Goal: Task Accomplishment & Management: Use online tool/utility

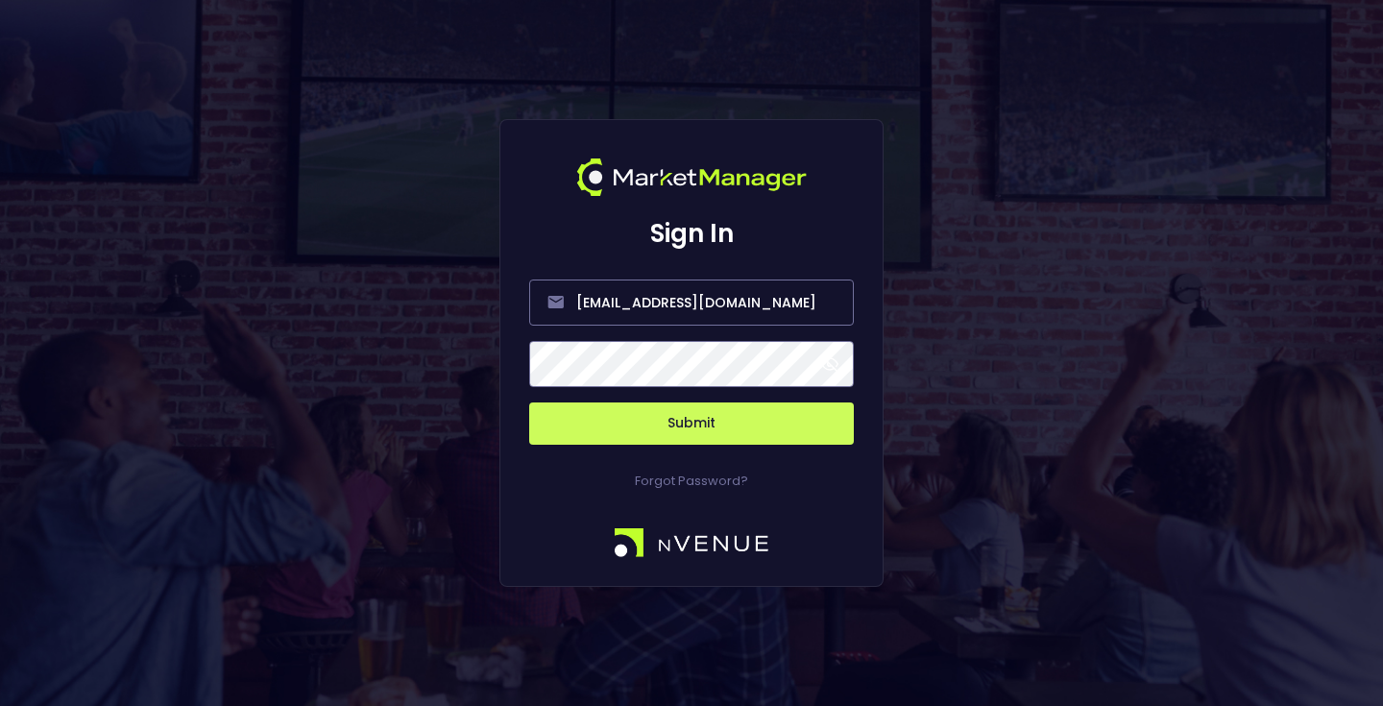
click at [696, 435] on button "Submit" at bounding box center [691, 423] width 325 height 42
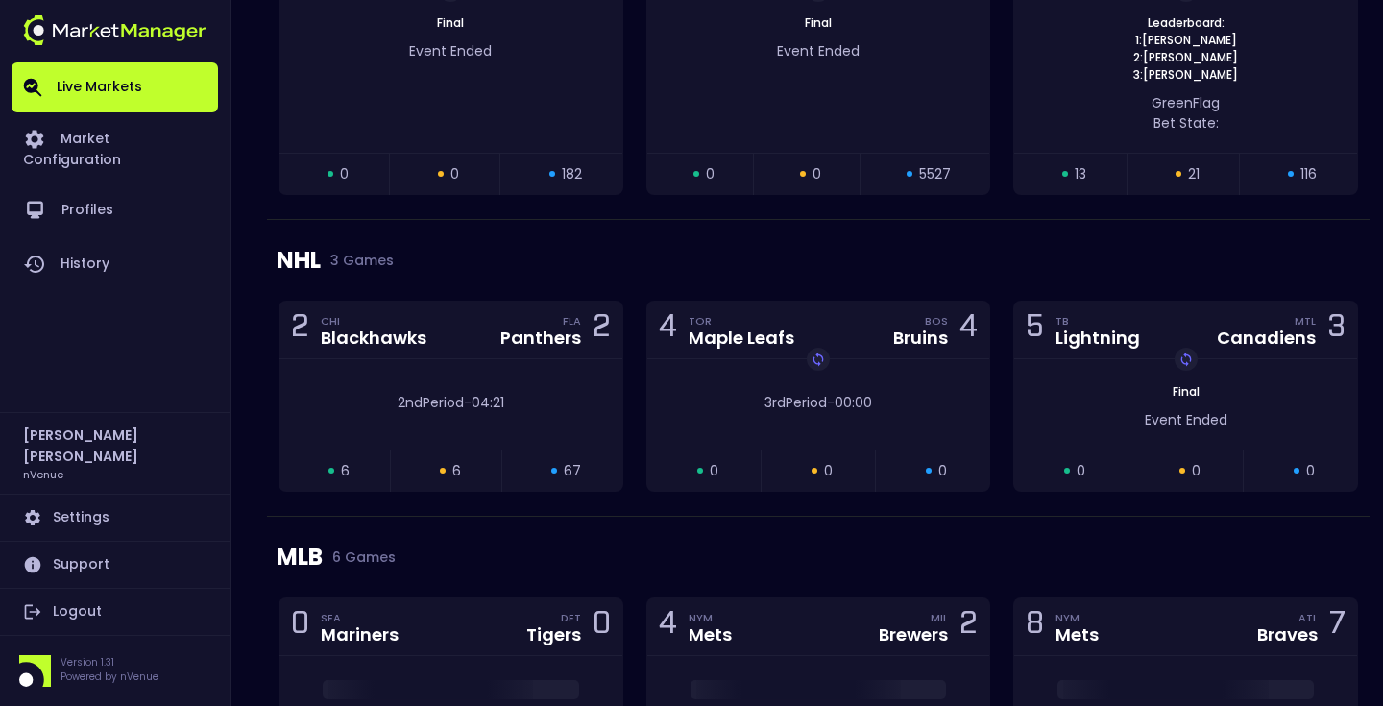
scroll to position [1973, 0]
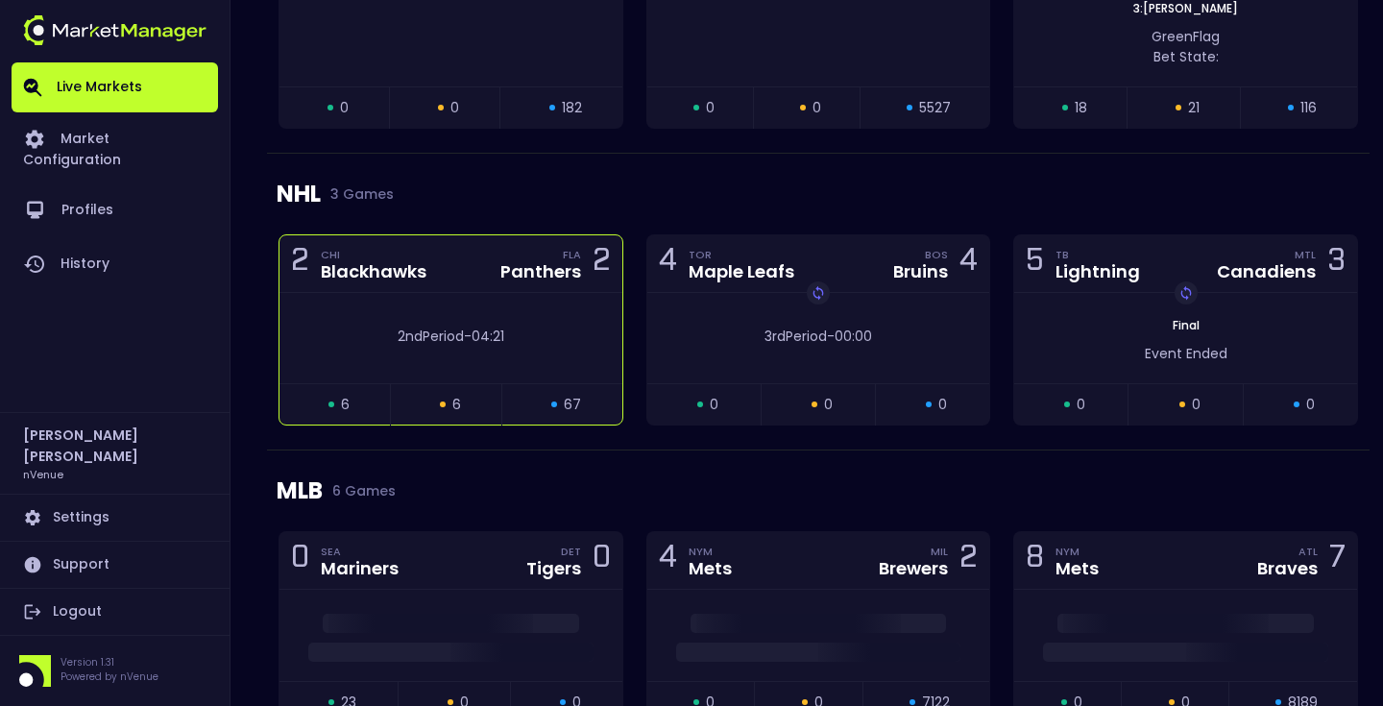
click at [550, 306] on div "2nd Period - 04:21" at bounding box center [450, 338] width 343 height 90
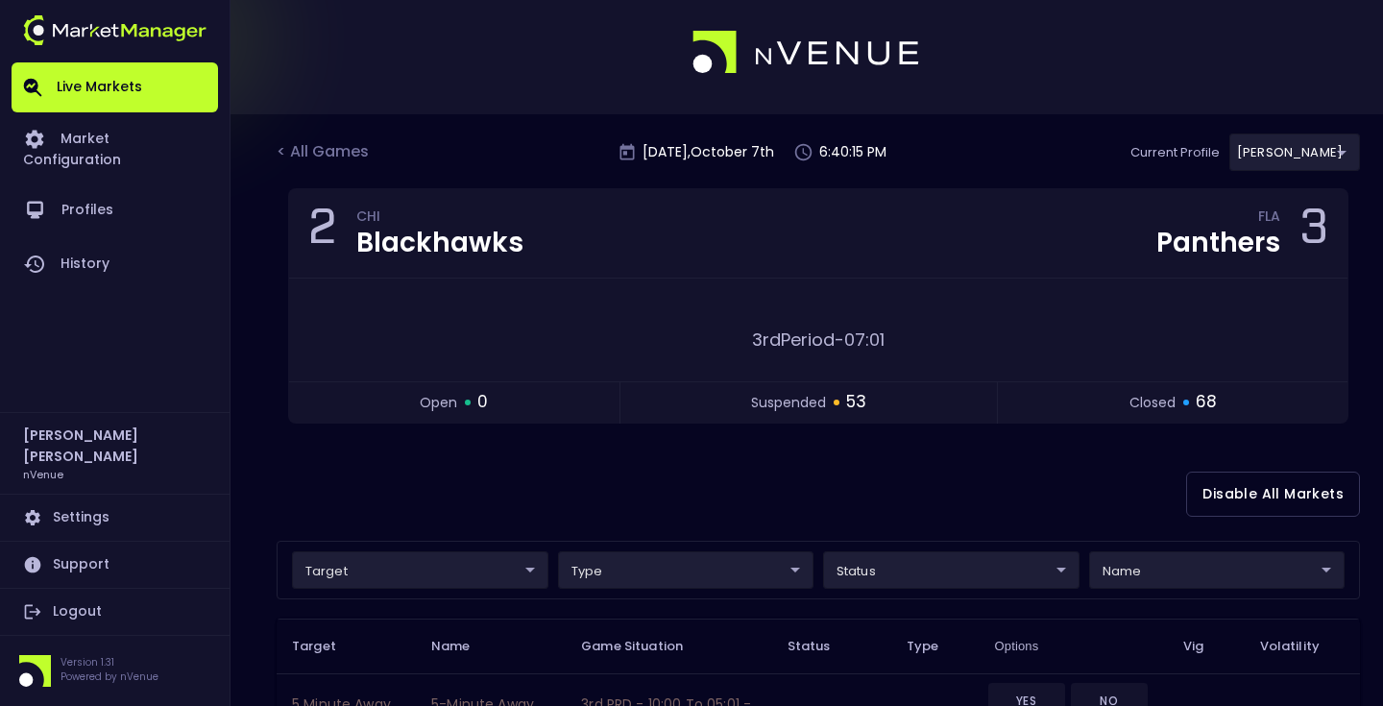
scroll to position [0, 0]
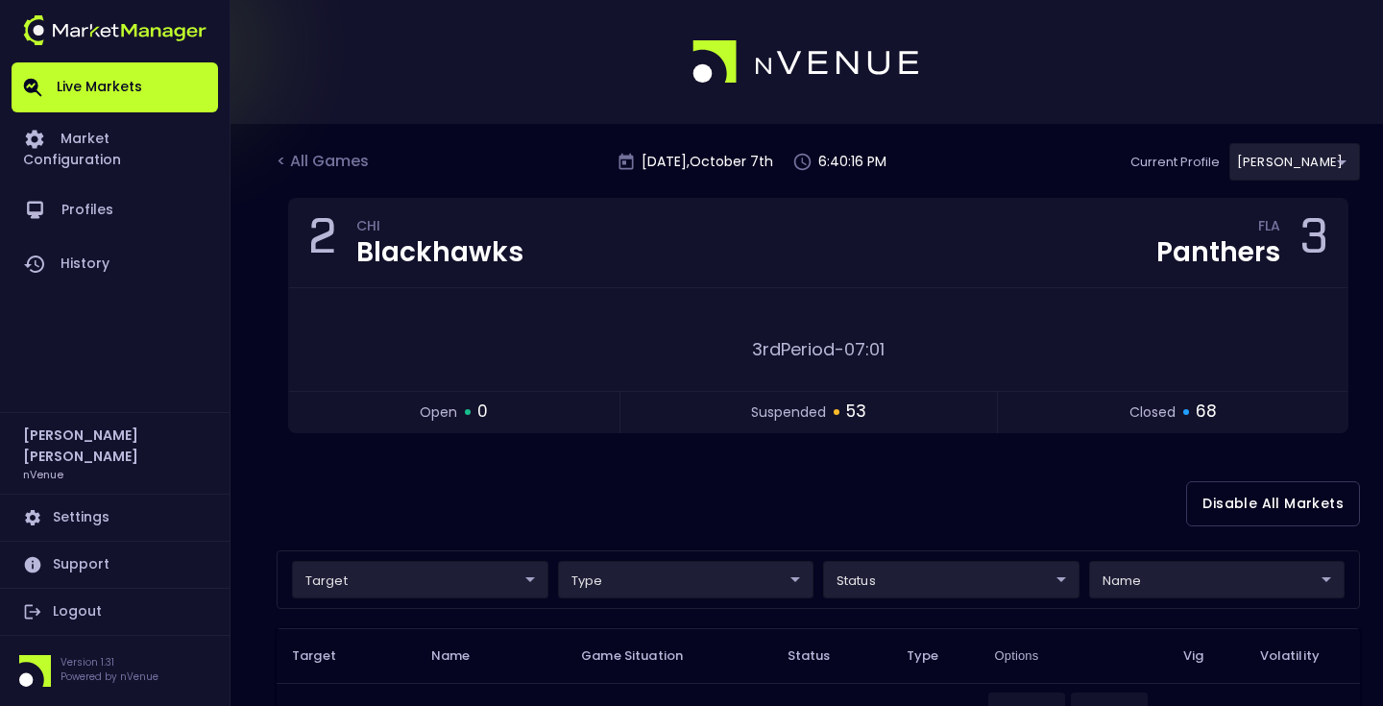
click at [739, 480] on div "Disable All Markets" at bounding box center [818, 503] width 1083 height 93
click at [736, 480] on div "Disable All Markets" at bounding box center [818, 503] width 1083 height 93
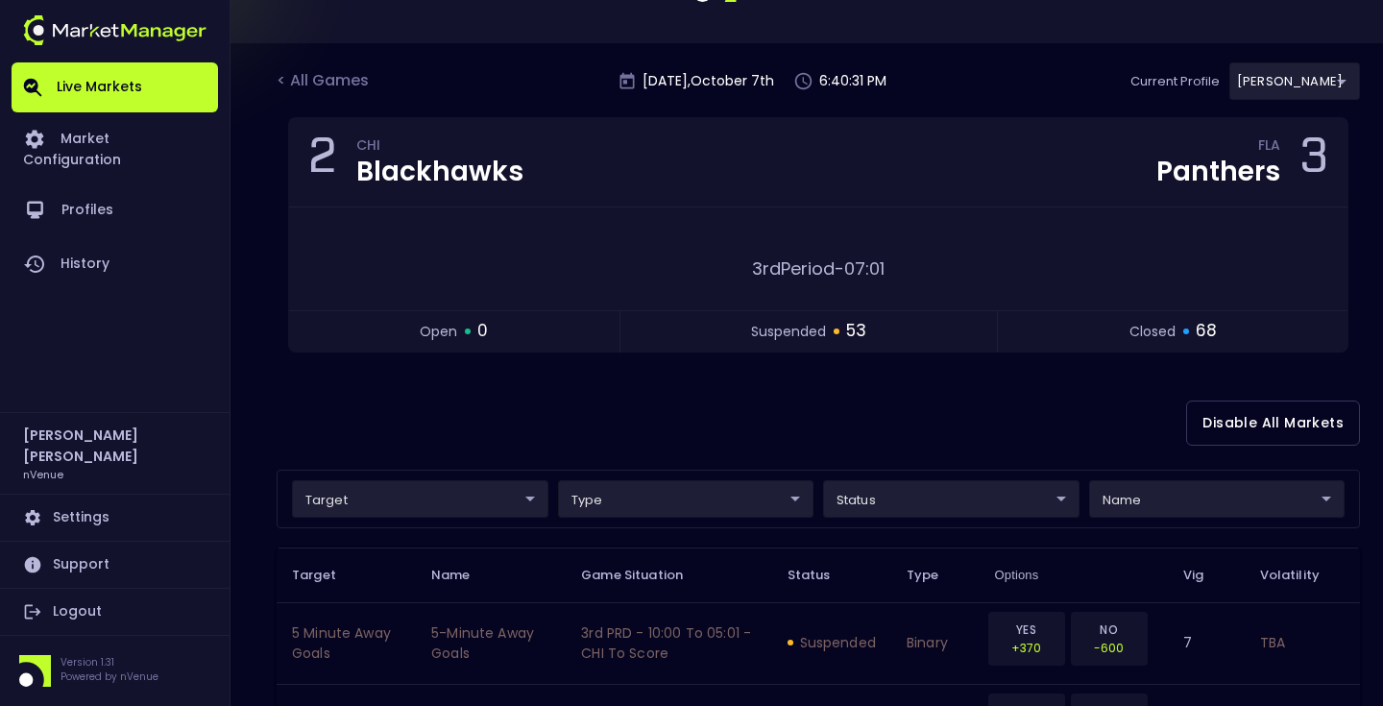
scroll to position [82, 0]
click at [776, 413] on div "Disable All Markets" at bounding box center [818, 422] width 1083 height 93
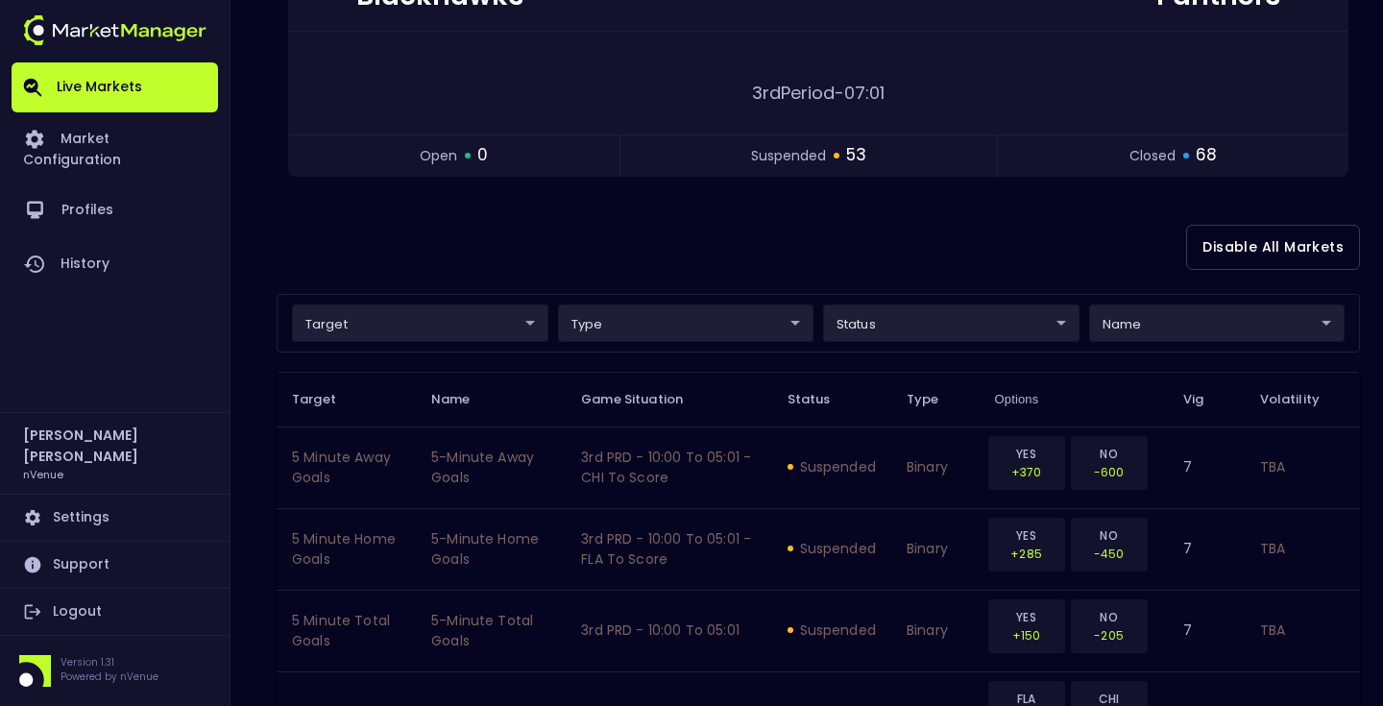
scroll to position [282, 0]
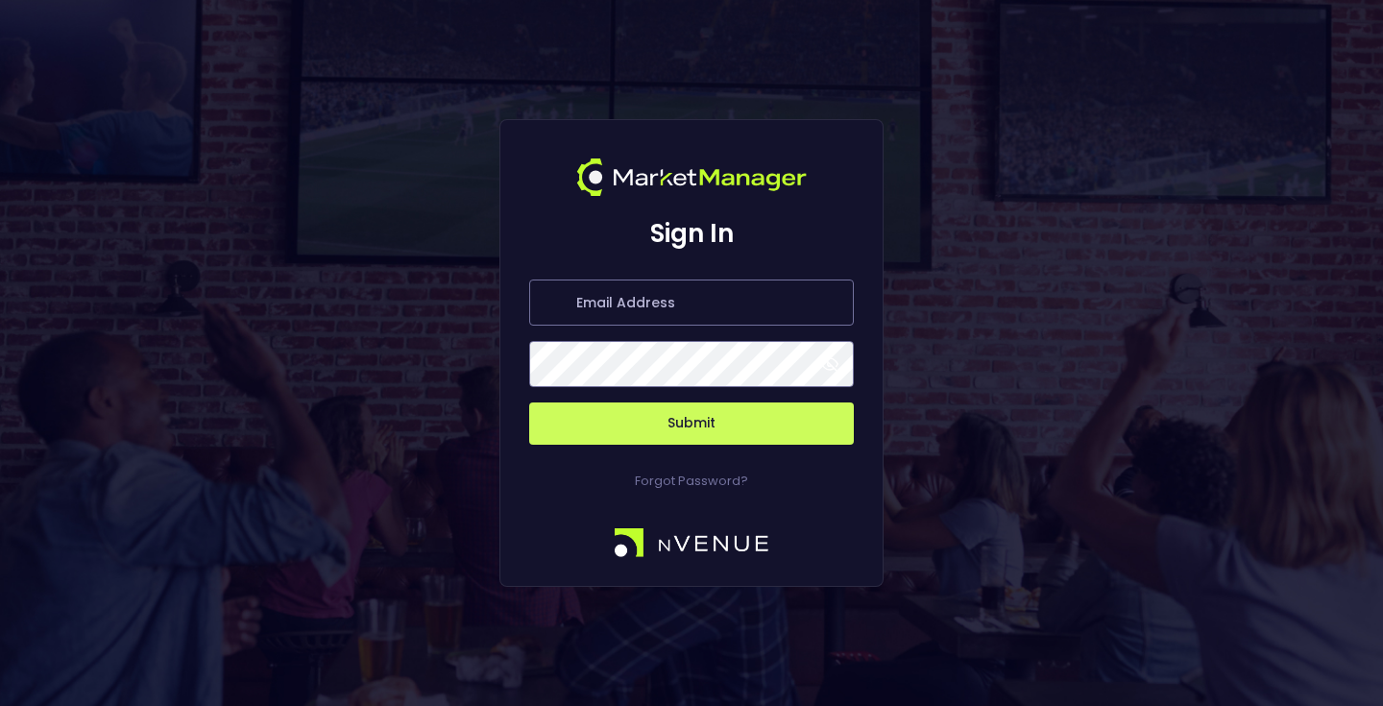
type input "[EMAIL_ADDRESS][DOMAIN_NAME]"
click at [748, 436] on button "Submit" at bounding box center [691, 423] width 325 height 42
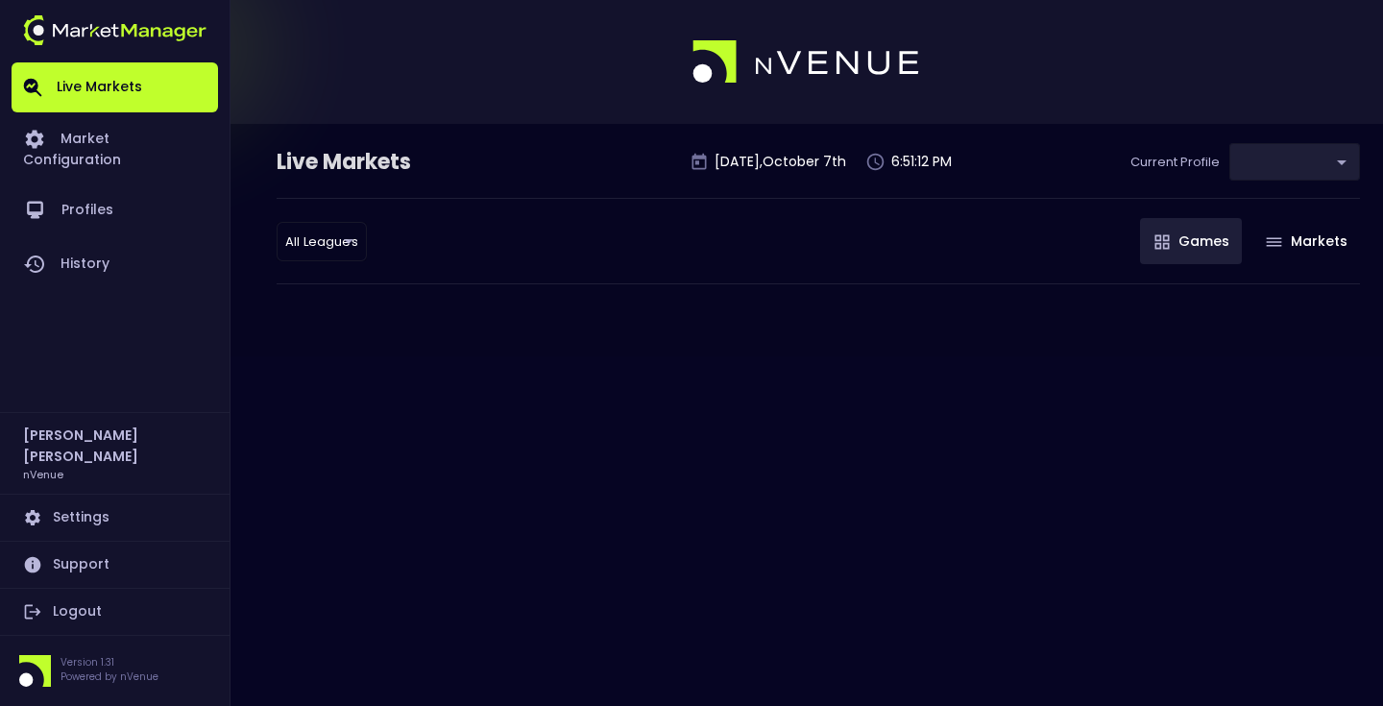
type input "0a763355-b225-40e6-8c79-2dda4ec7b2cf"
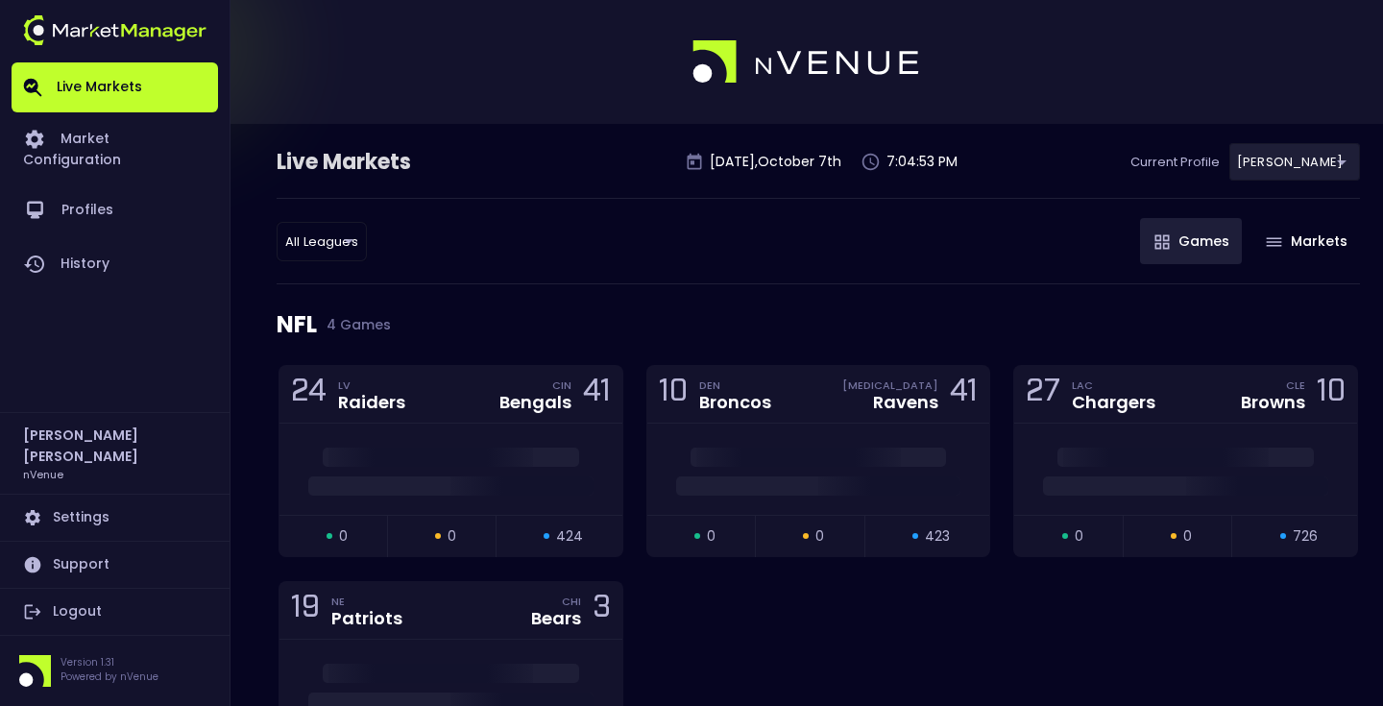
click at [815, 230] on div "All Leagues all leagues ​ Games Markets" at bounding box center [818, 241] width 1083 height 86
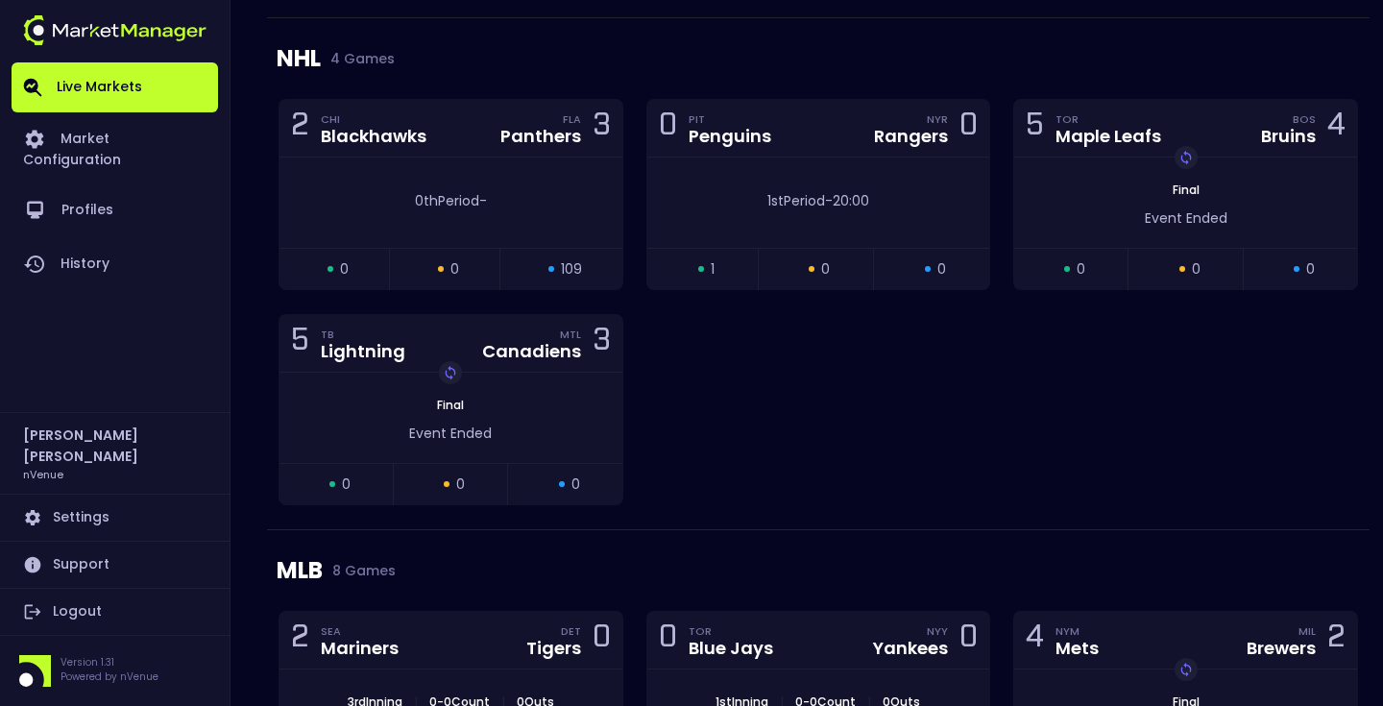
scroll to position [2109, 0]
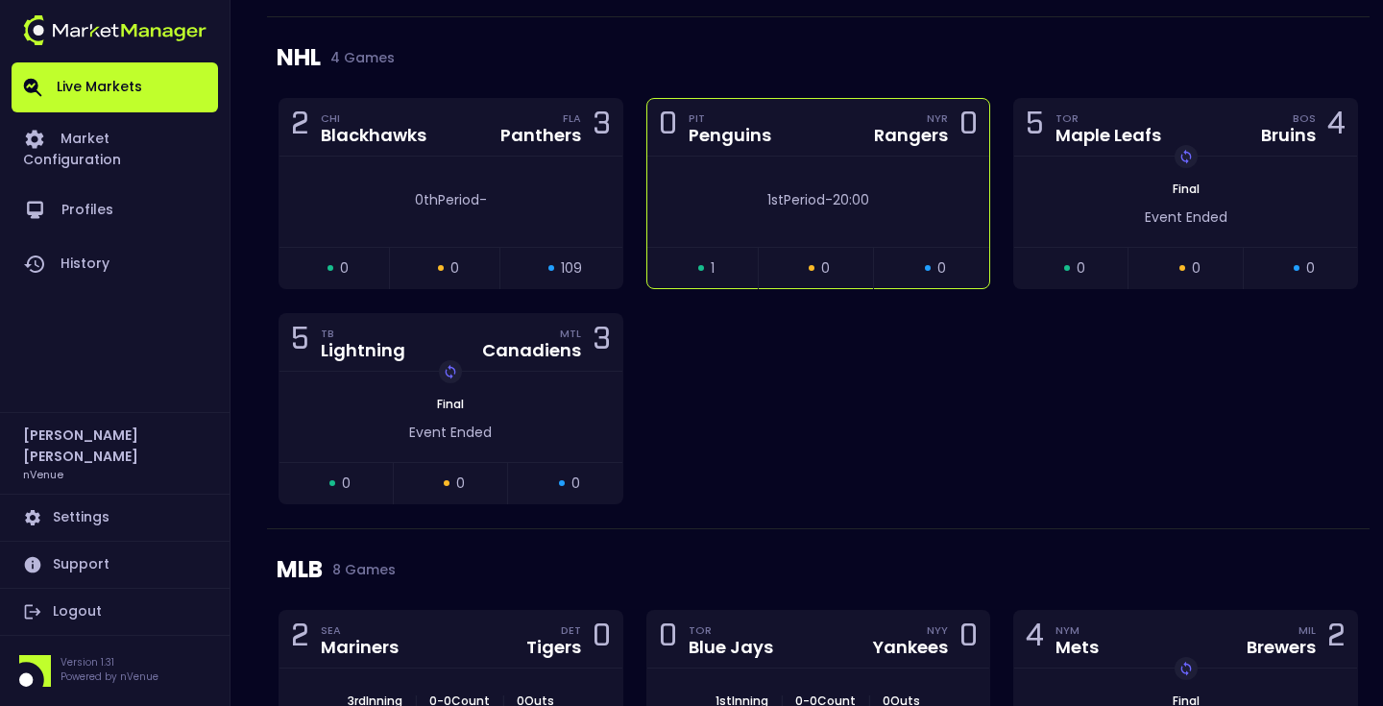
click at [795, 221] on div "1st Period - 20:00" at bounding box center [818, 202] width 343 height 90
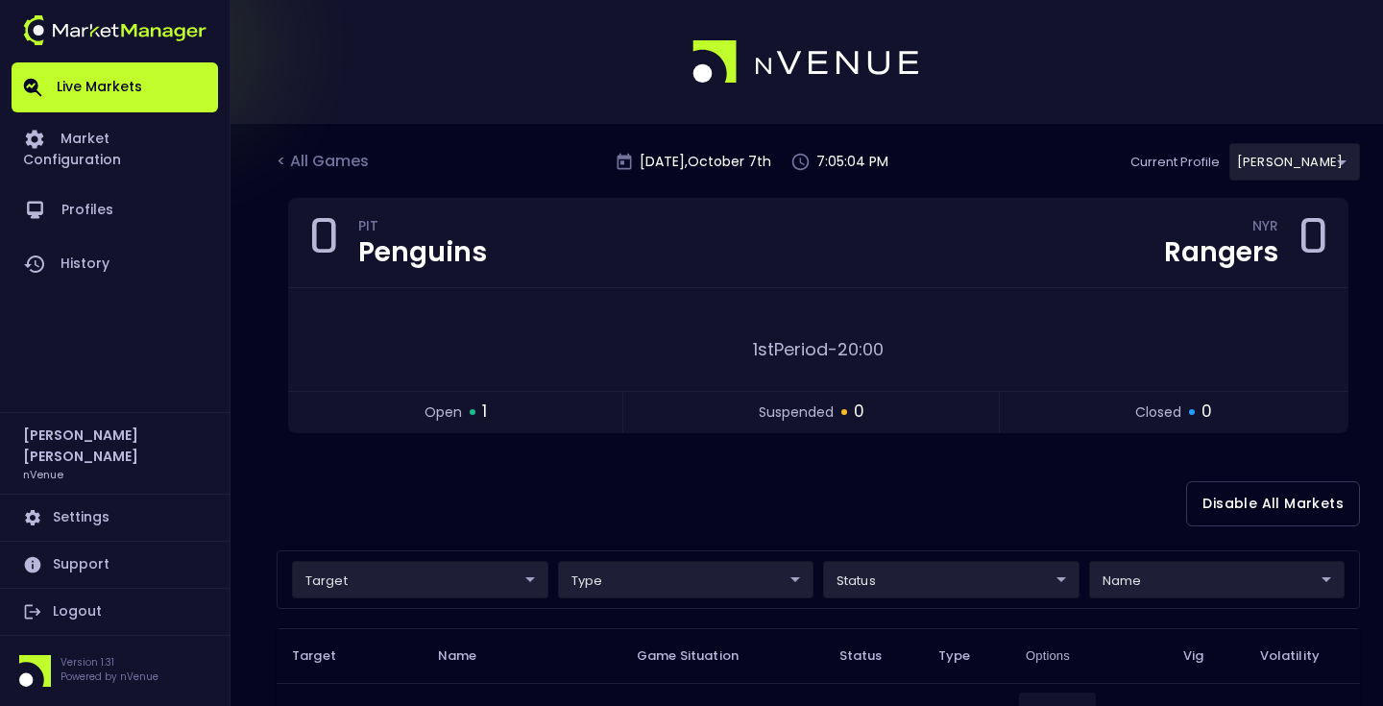
scroll to position [52, 0]
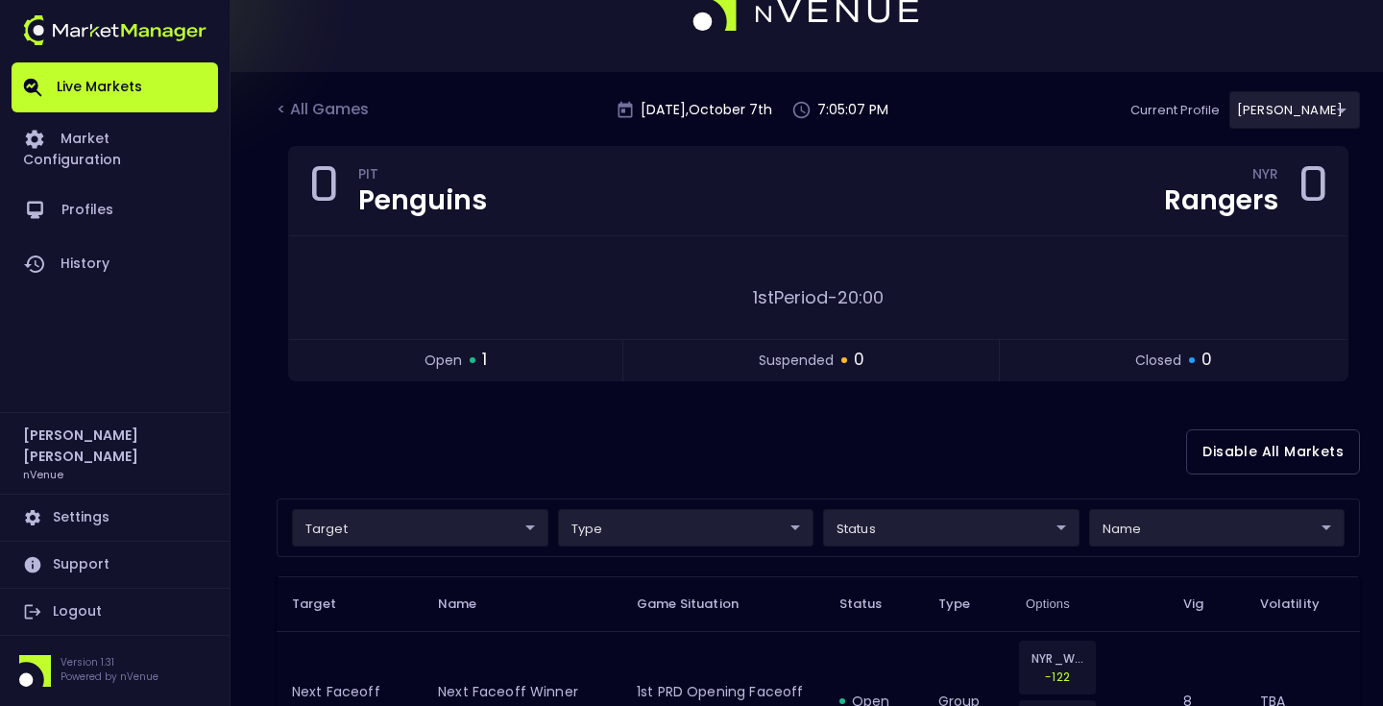
click at [637, 402] on div "0 PIT Penguins NYR Rangers 0 1st Period - 20:00 open 1 suspended 0 closed 0" at bounding box center [818, 275] width 1083 height 259
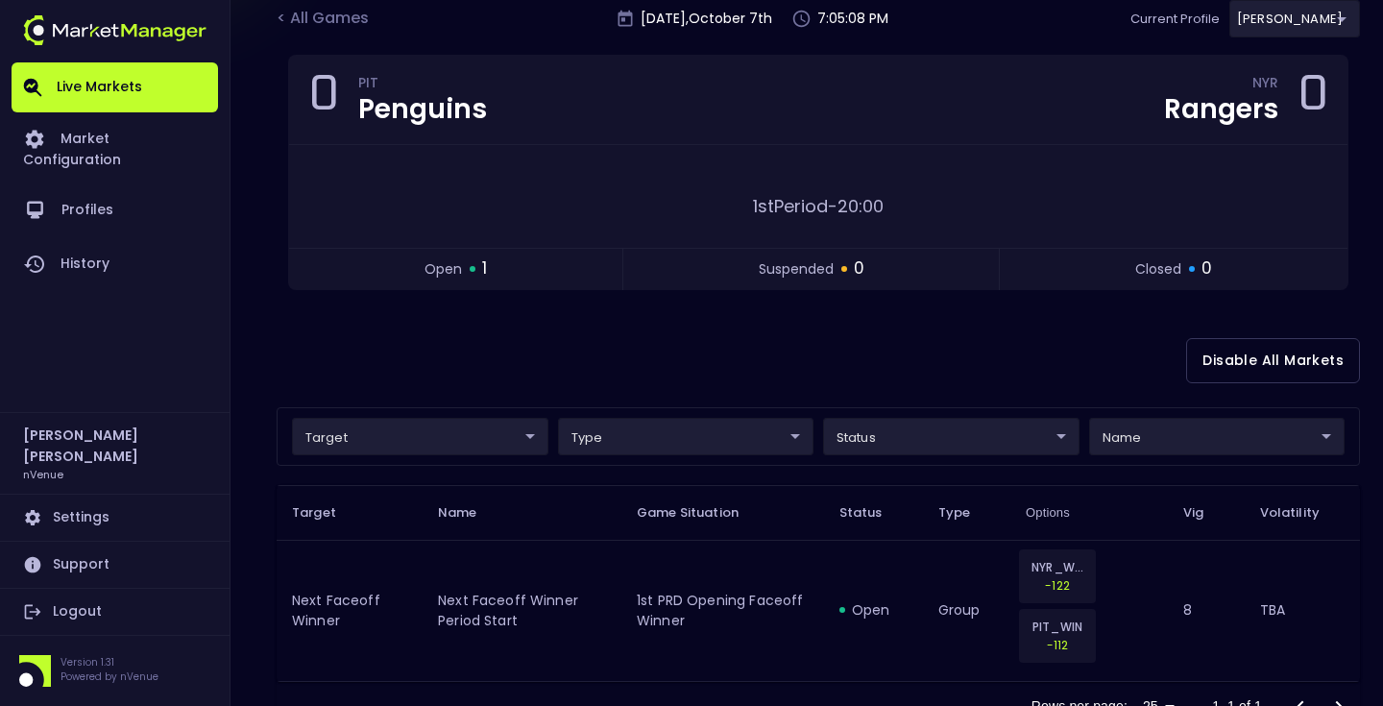
scroll to position [214, 0]
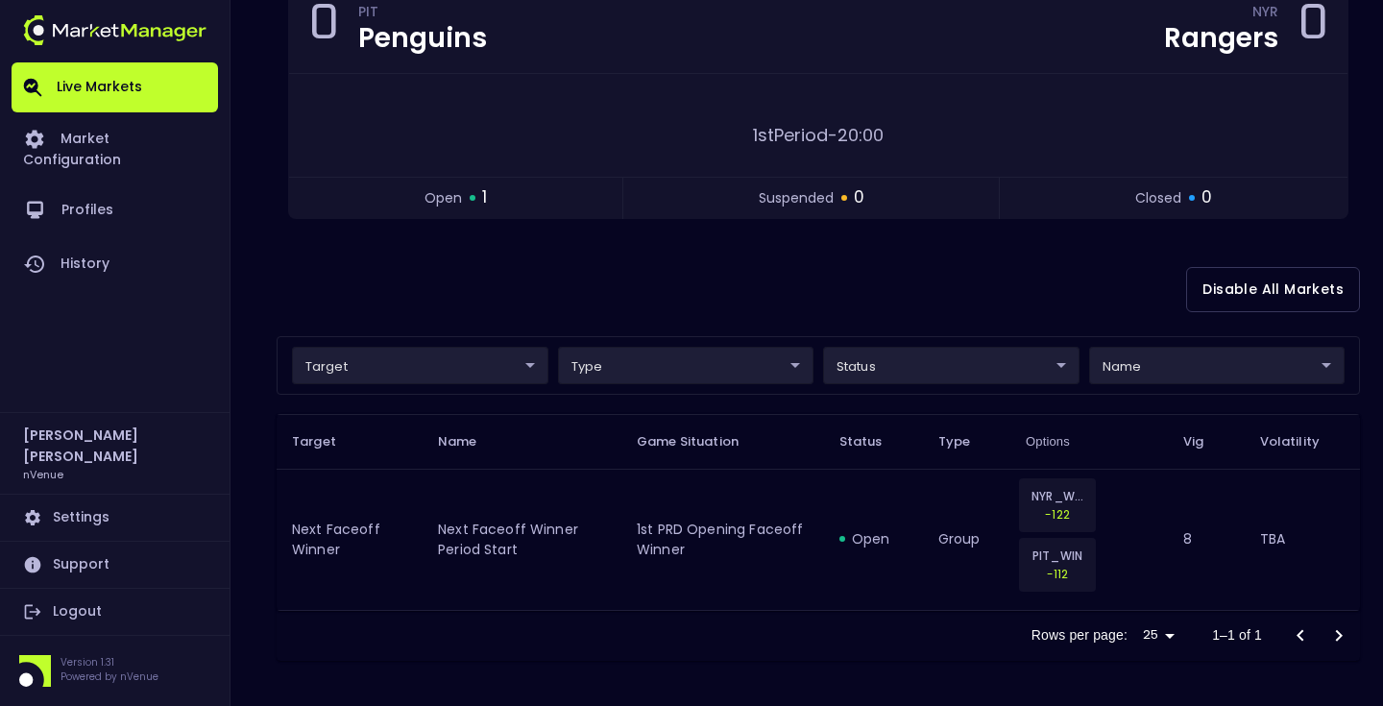
click at [674, 313] on div "Disable All Markets" at bounding box center [818, 289] width 1083 height 93
click at [1001, 277] on div "Disable All Markets" at bounding box center [818, 289] width 1083 height 93
click at [557, 311] on div "Disable All Markets" at bounding box center [818, 289] width 1083 height 93
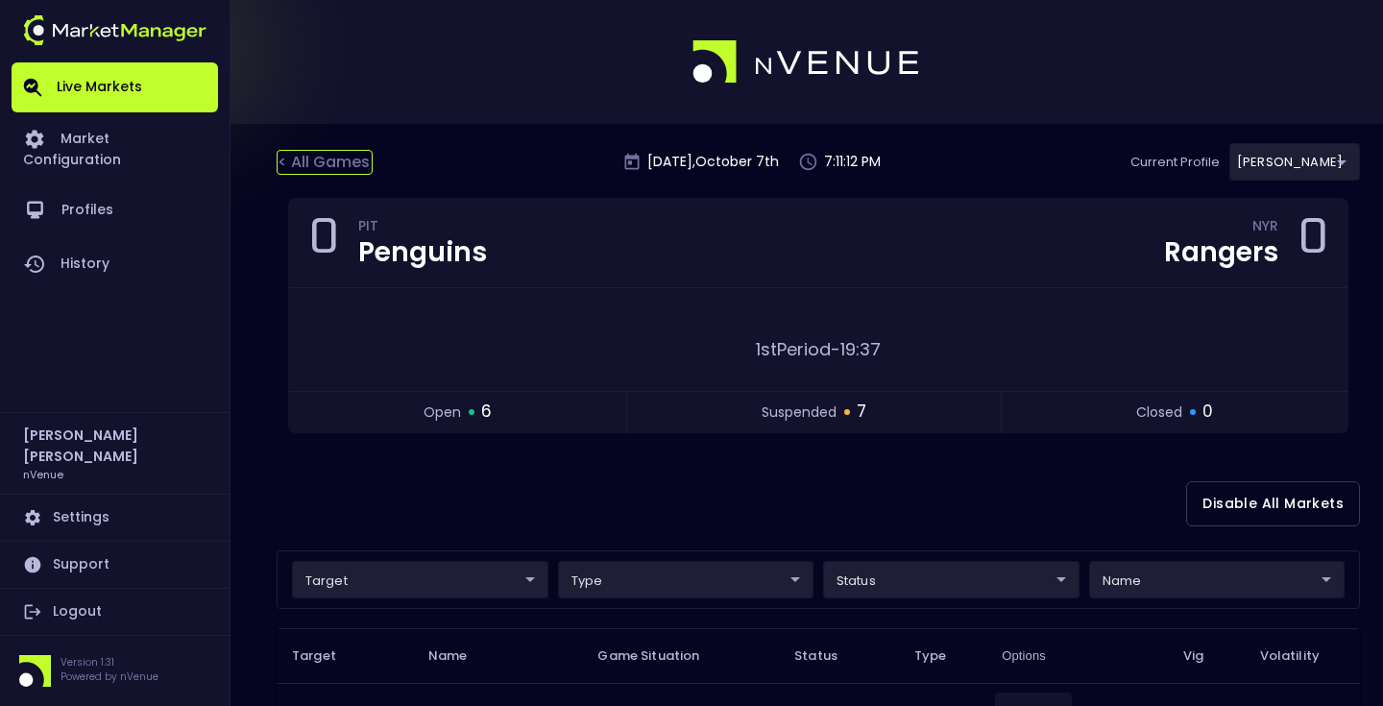
click at [327, 162] on div "< All Games" at bounding box center [325, 162] width 96 height 25
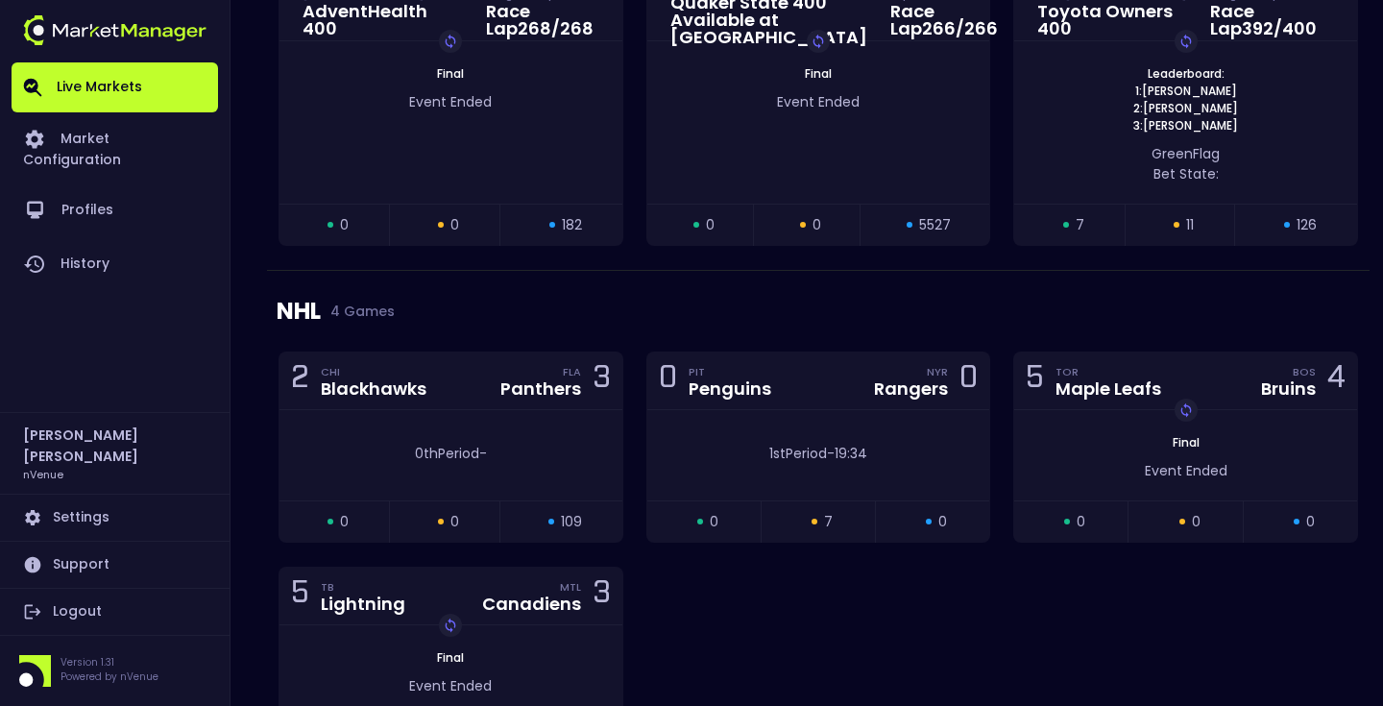
scroll to position [1978, 0]
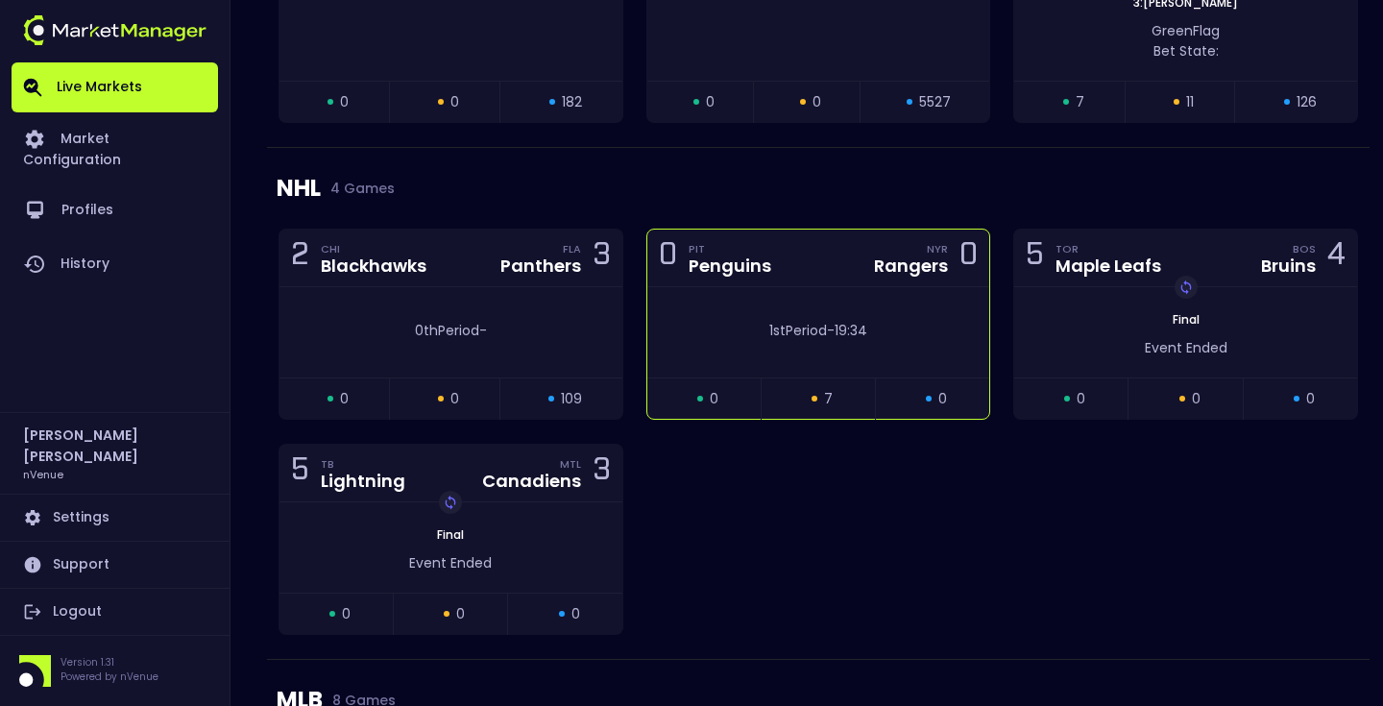
click at [817, 334] on span "1st Period" at bounding box center [798, 330] width 58 height 19
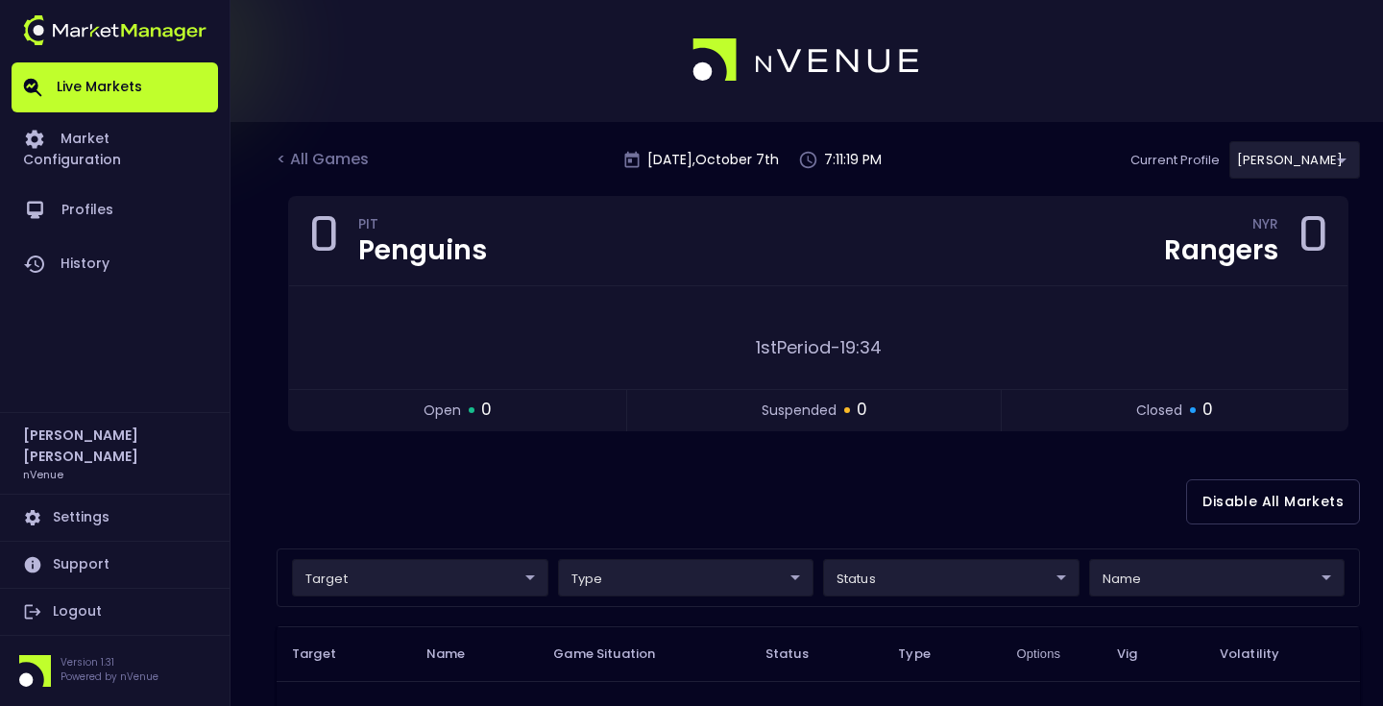
scroll to position [0, 0]
click at [685, 496] on div "Disable All Markets" at bounding box center [818, 503] width 1083 height 93
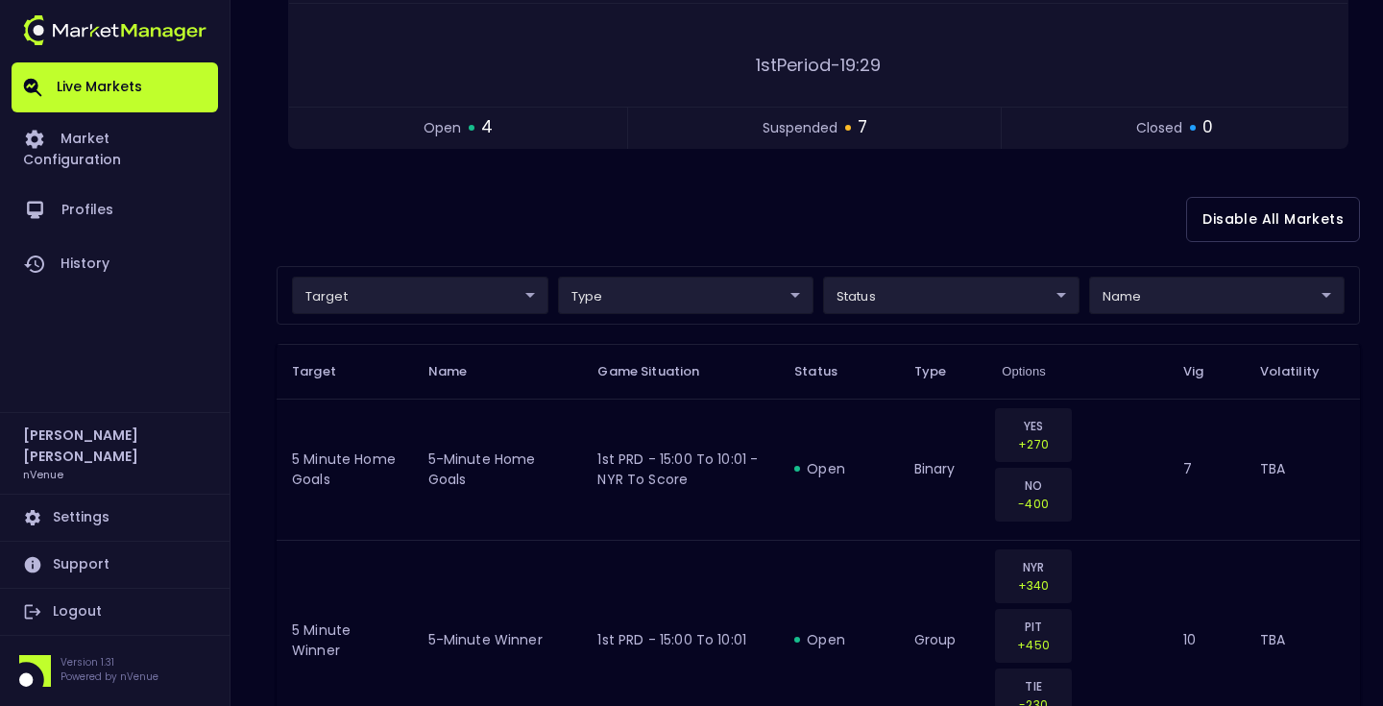
scroll to position [315, 0]
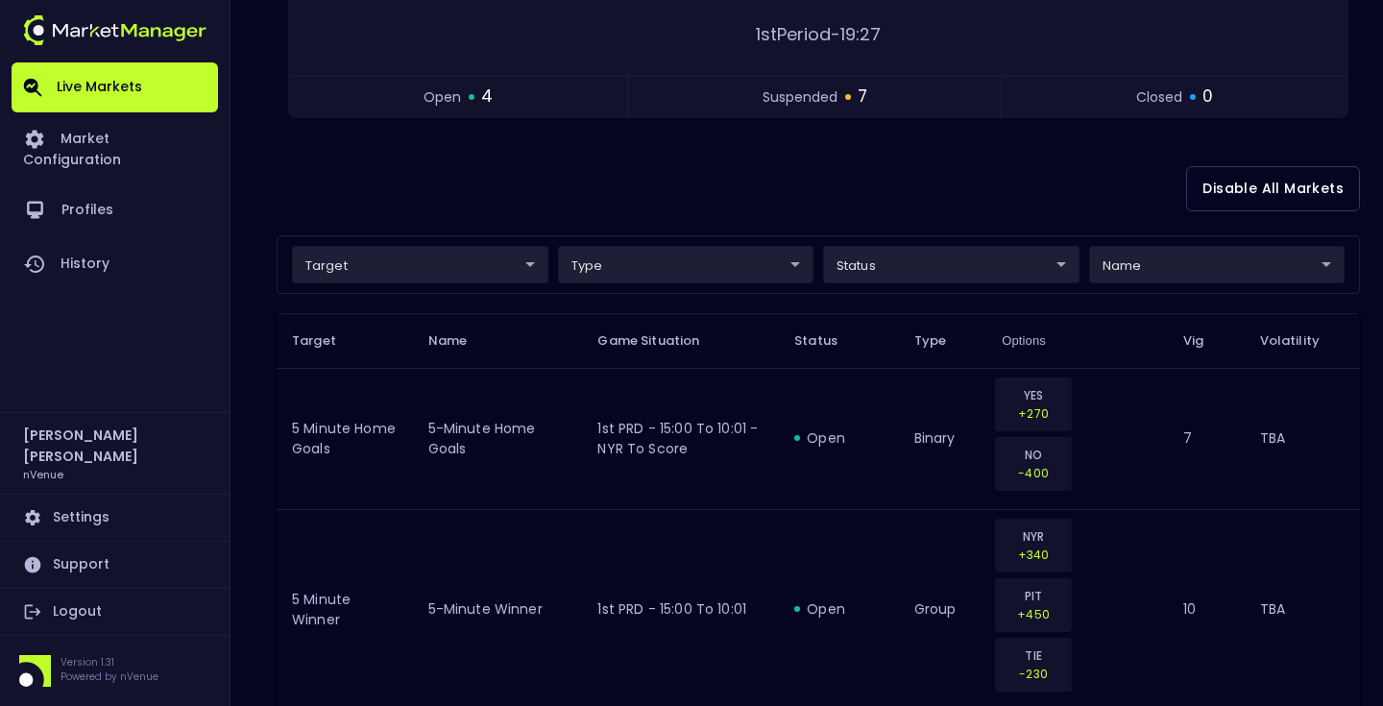
click at [758, 191] on div "Disable All Markets" at bounding box center [818, 188] width 1083 height 93
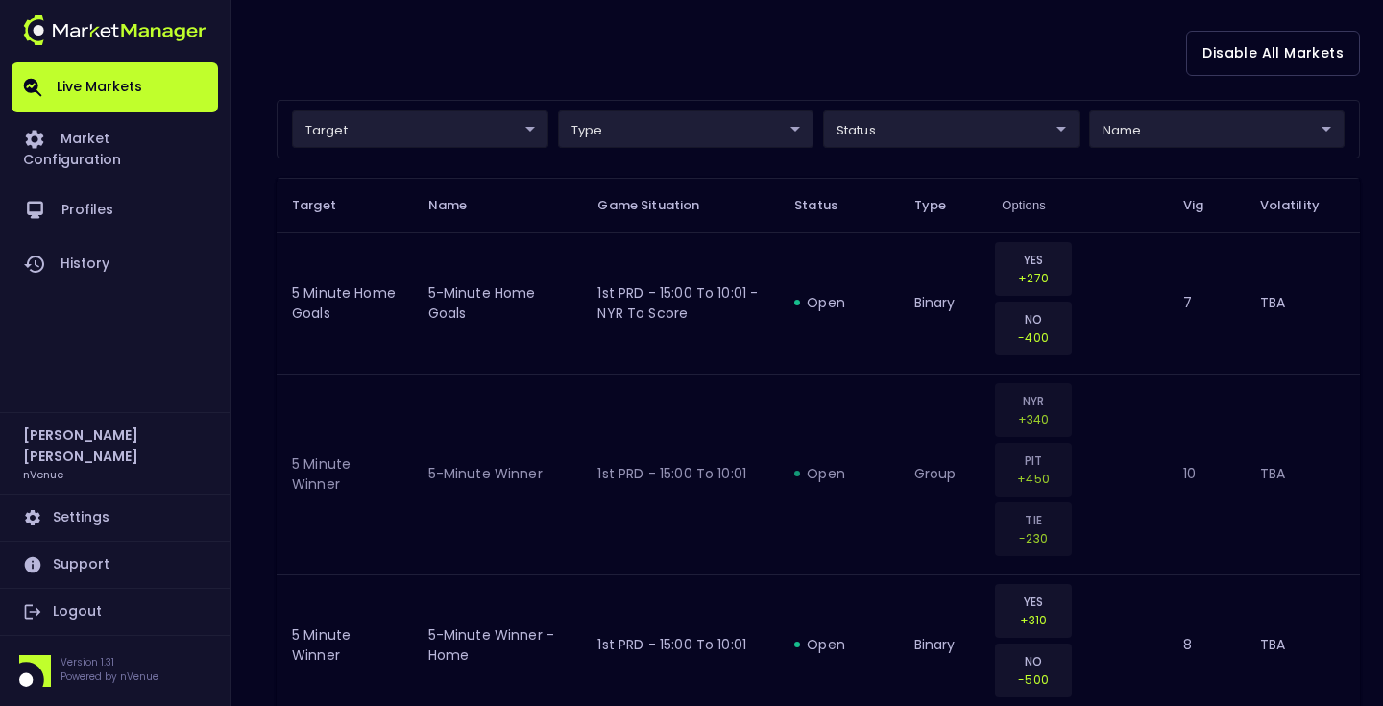
scroll to position [453, 0]
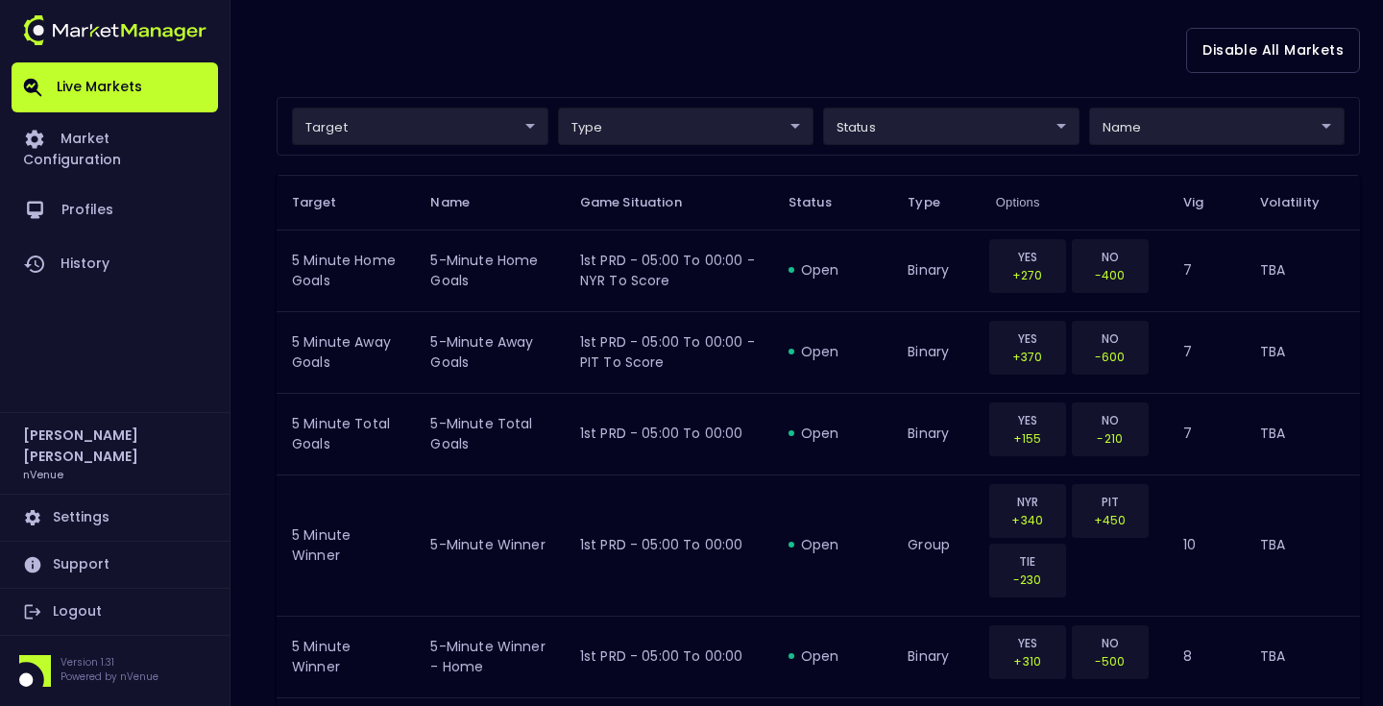
click at [594, 83] on div "Disable All Markets" at bounding box center [818, 50] width 1083 height 93
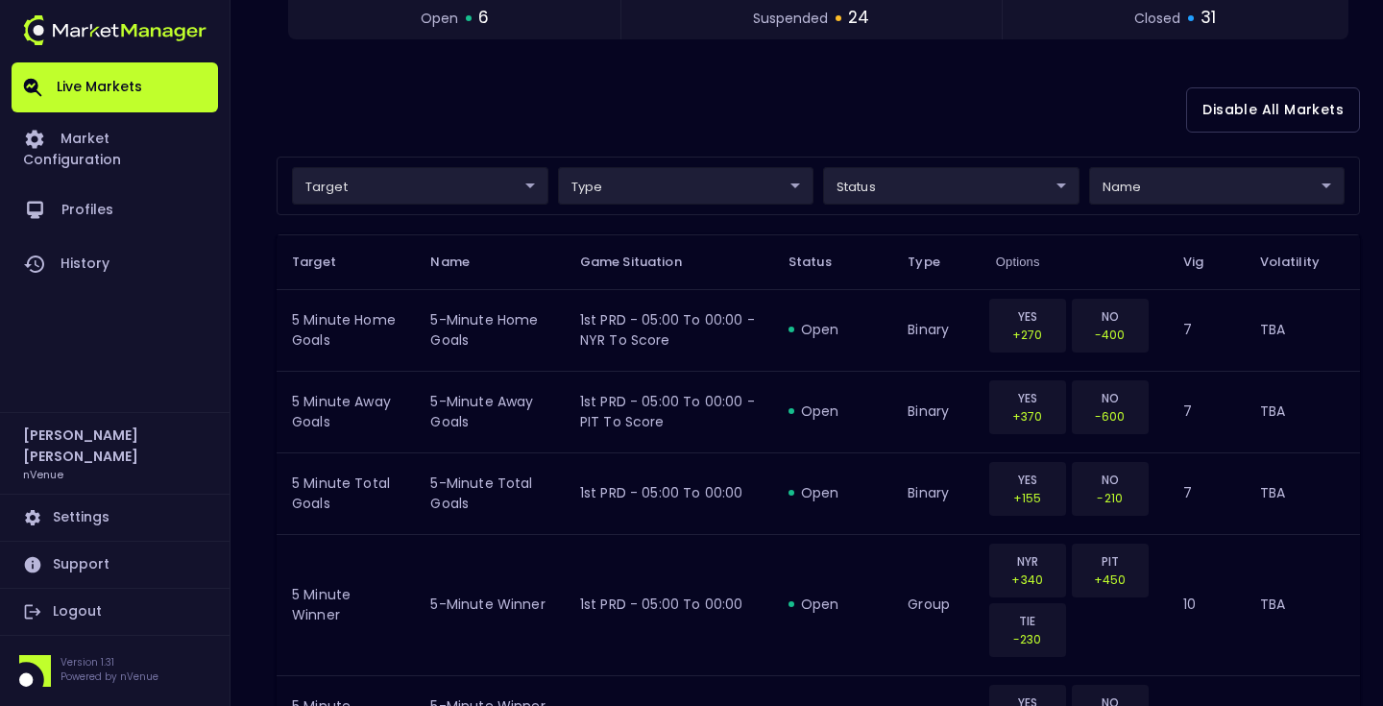
scroll to position [393, 0]
click at [501, 115] on div "Disable All Markets" at bounding box center [818, 110] width 1083 height 93
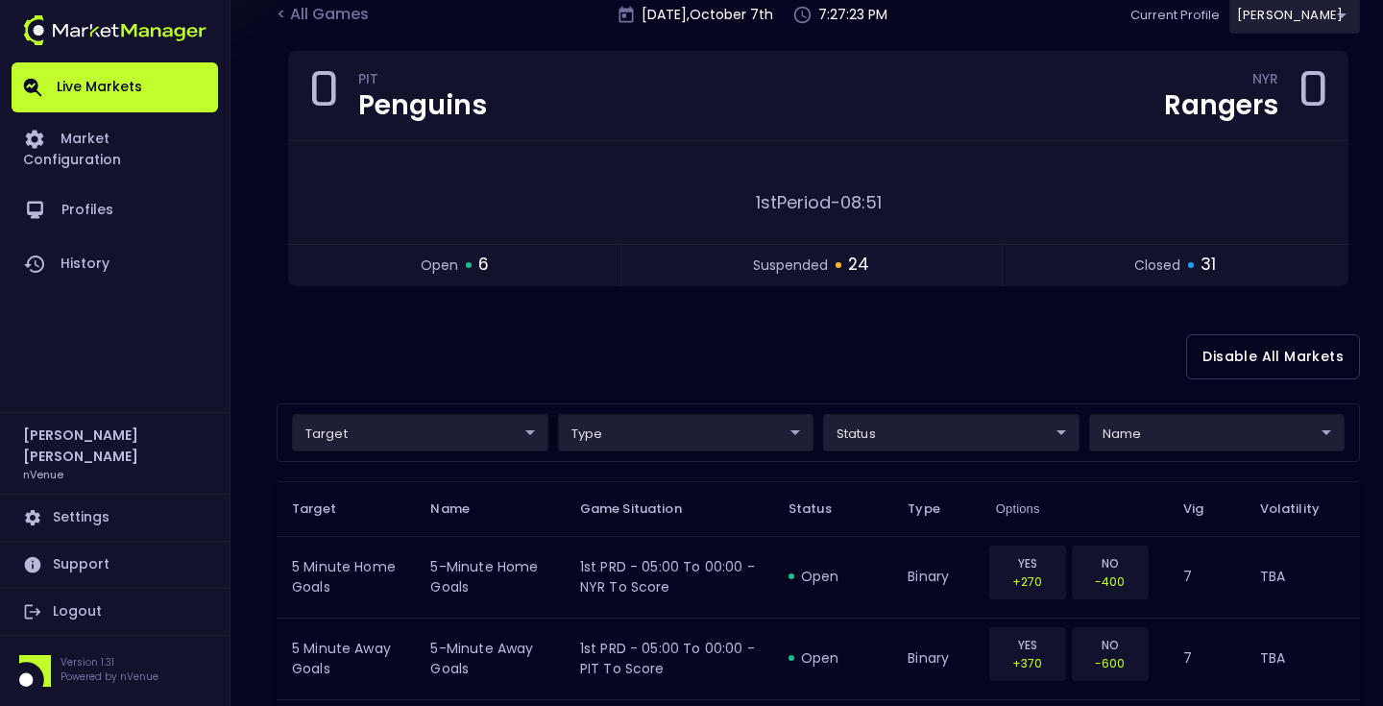
scroll to position [72, 0]
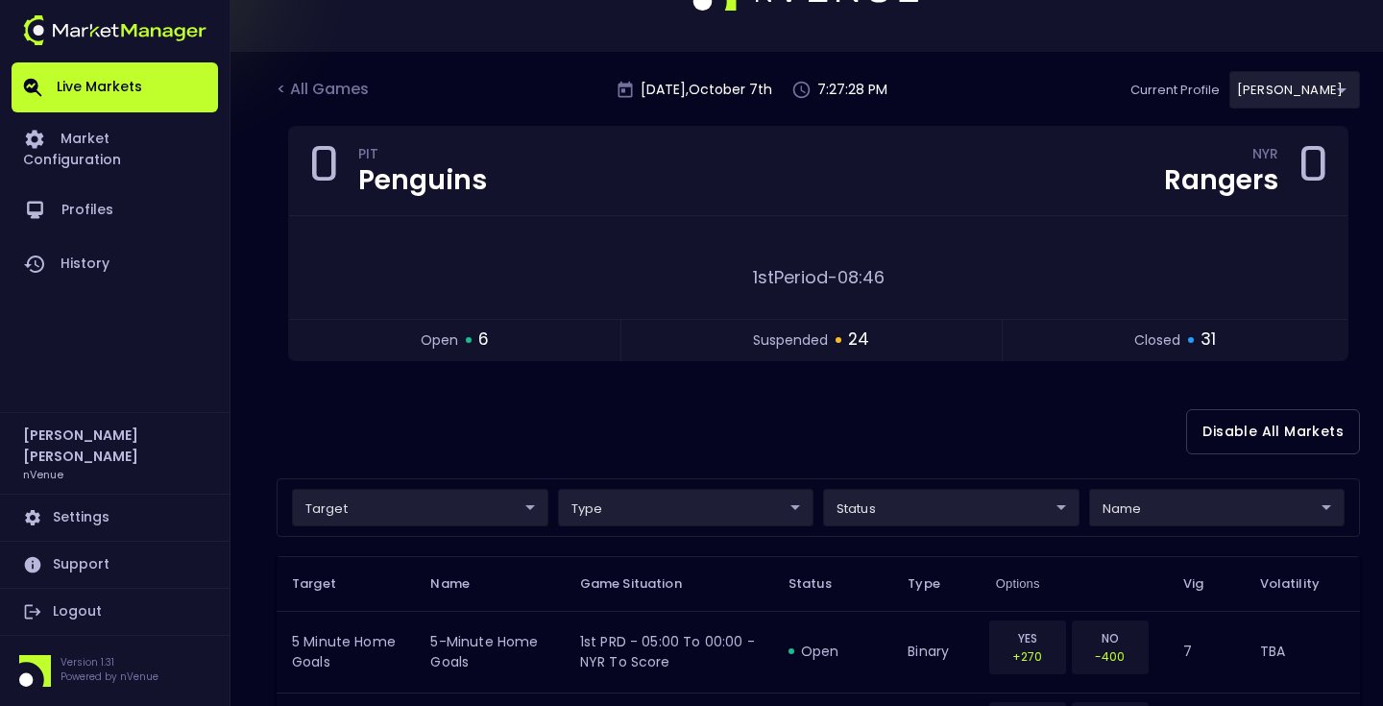
click at [551, 428] on div "Disable All Markets" at bounding box center [818, 431] width 1083 height 93
click at [977, 395] on div "Disable All Markets" at bounding box center [818, 431] width 1083 height 93
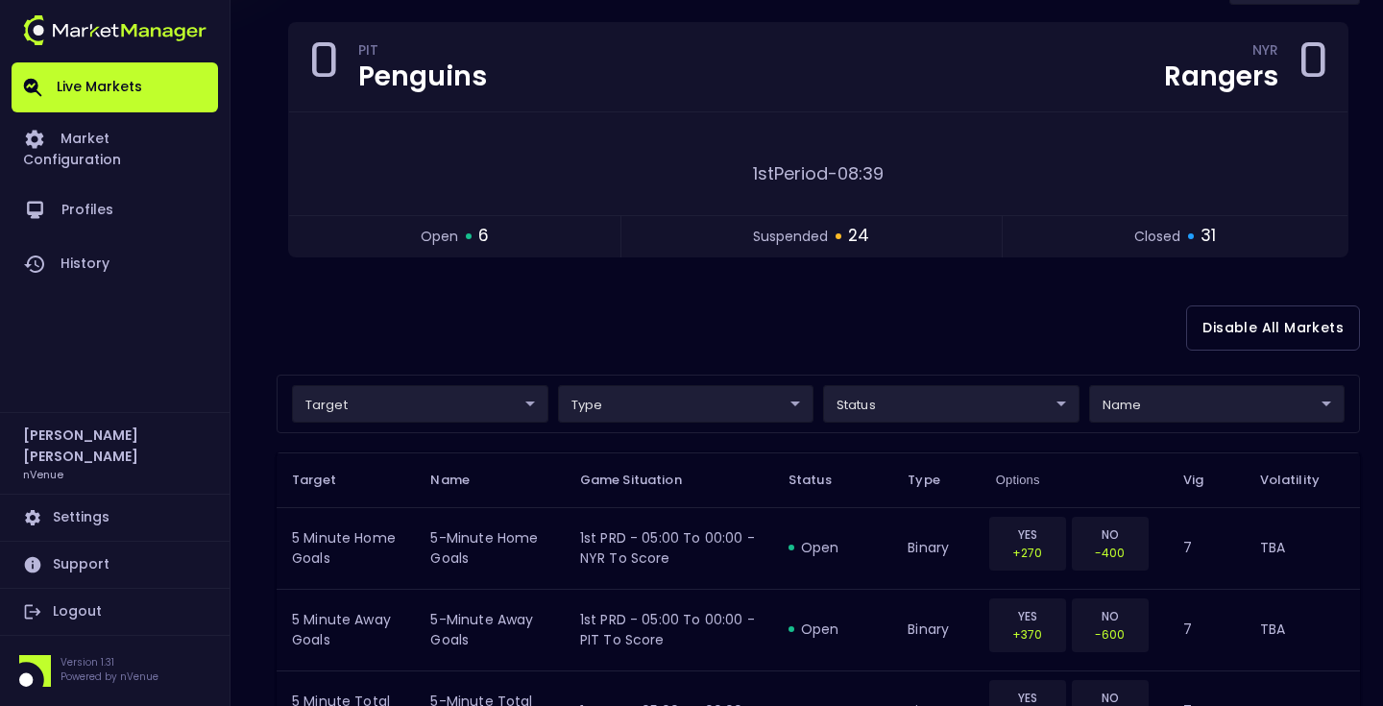
scroll to position [177, 0]
click at [804, 327] on div "Disable All Markets" at bounding box center [818, 326] width 1083 height 93
click at [869, 323] on div "Disable All Markets" at bounding box center [818, 326] width 1083 height 93
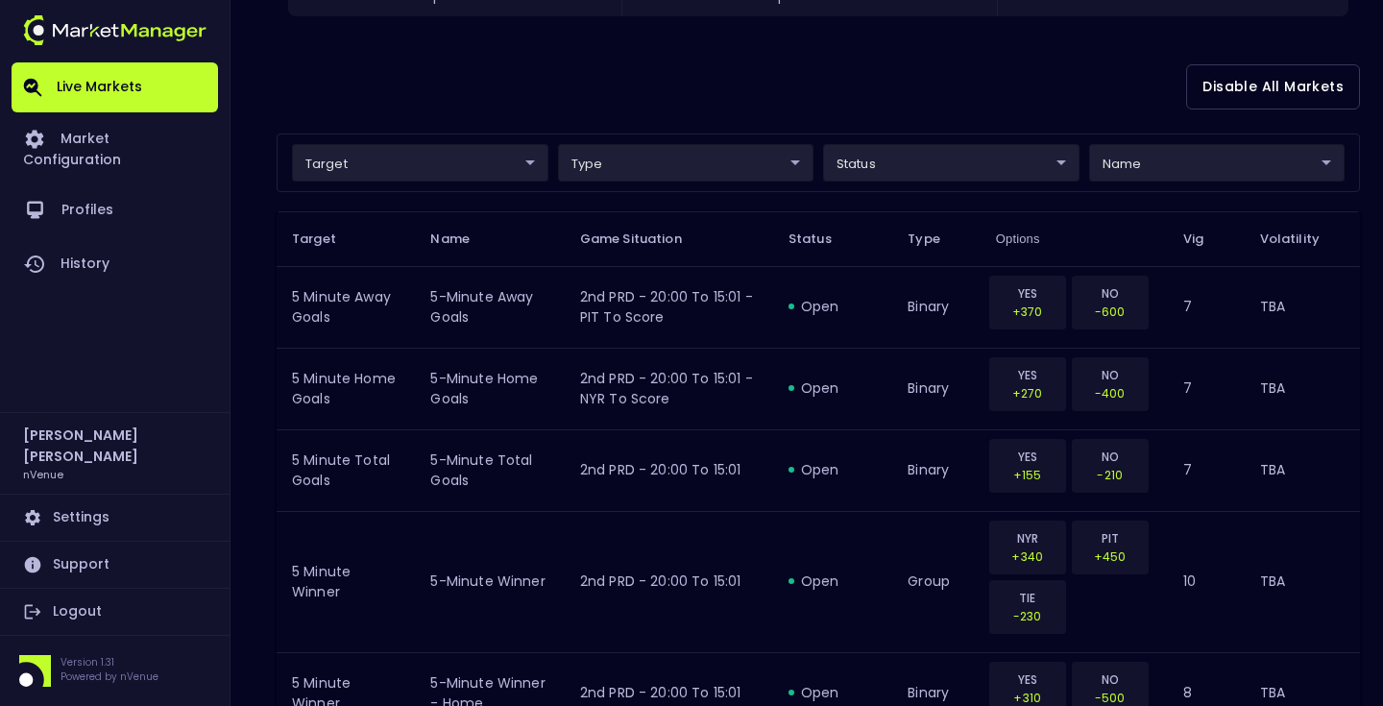
scroll to position [433, 0]
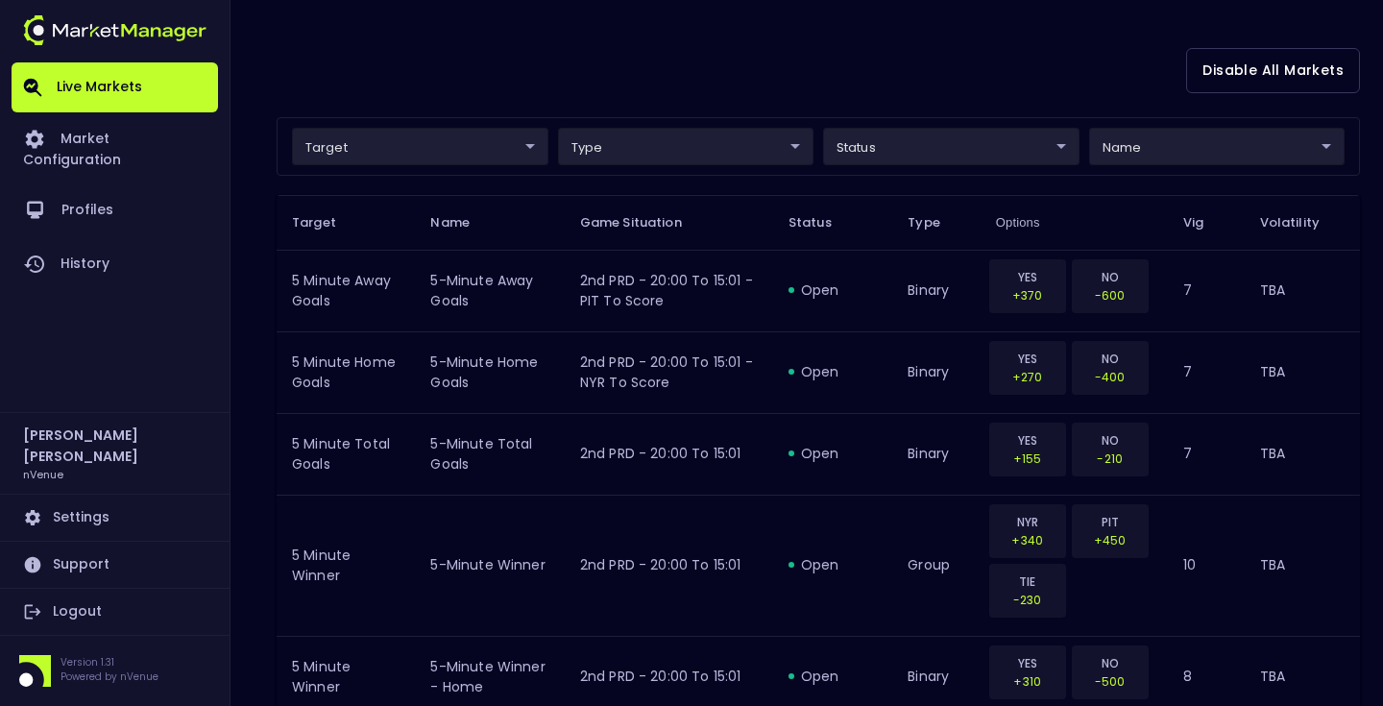
click at [855, 92] on div "Disable All Markets" at bounding box center [818, 70] width 1083 height 93
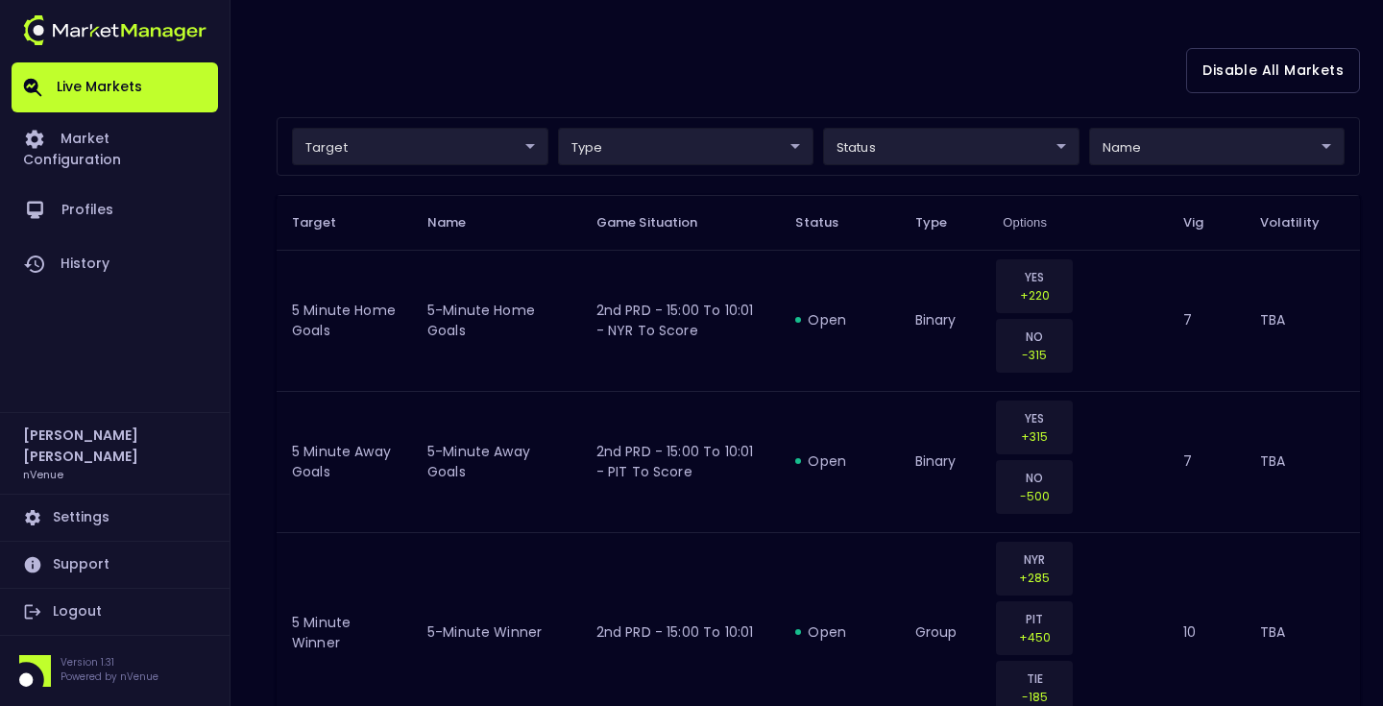
click at [802, 102] on div "Disable All Markets" at bounding box center [818, 70] width 1083 height 93
click at [517, 90] on div "Disable All Markets" at bounding box center [818, 70] width 1083 height 93
click at [515, 48] on div "Disable All Markets" at bounding box center [818, 70] width 1083 height 93
click at [960, 56] on div "Disable All Markets" at bounding box center [818, 70] width 1083 height 93
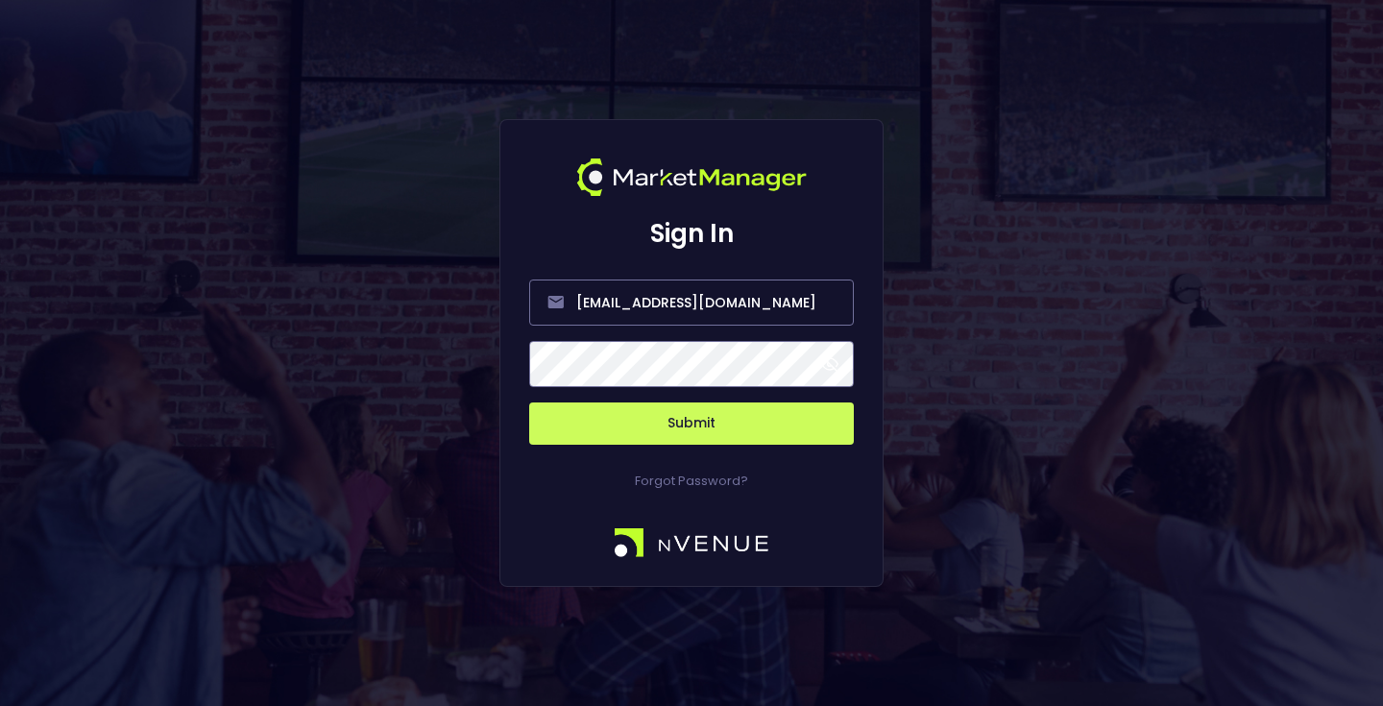
click at [715, 415] on button "Submit" at bounding box center [691, 423] width 325 height 42
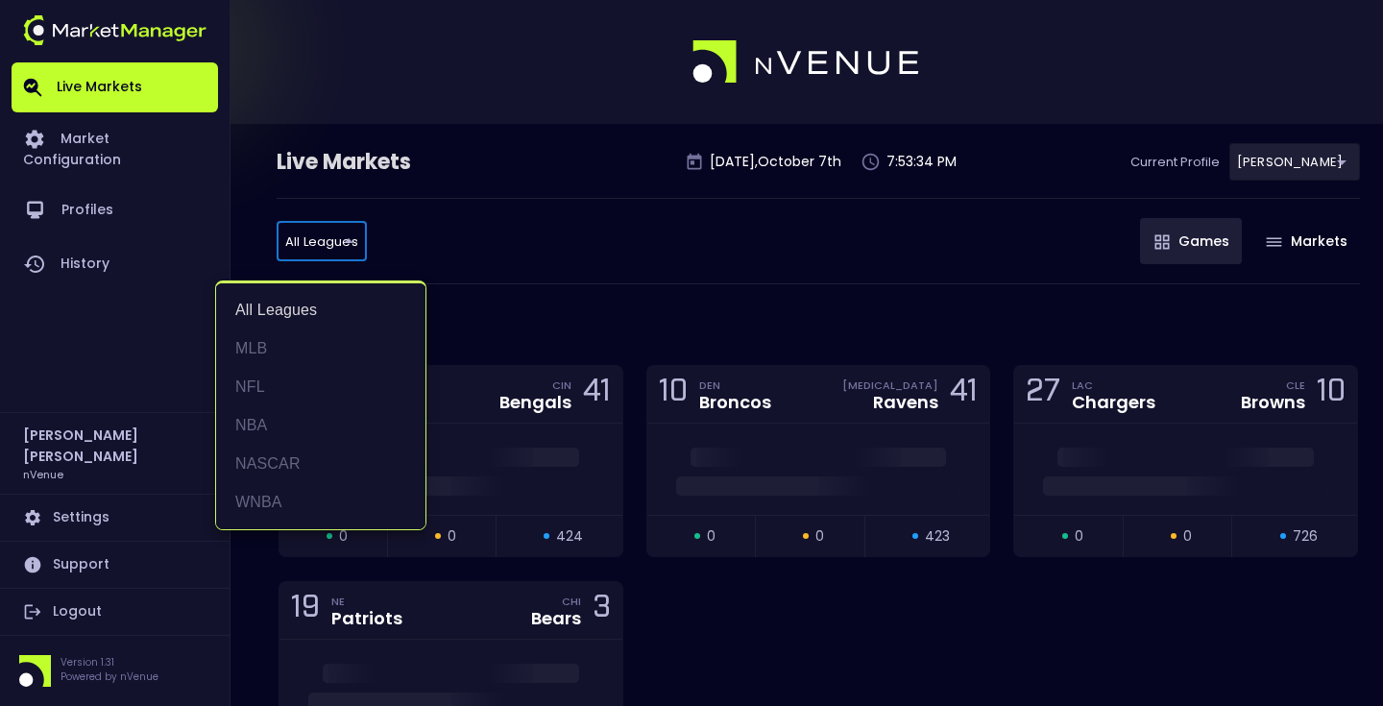
click at [500, 259] on div at bounding box center [691, 353] width 1383 height 706
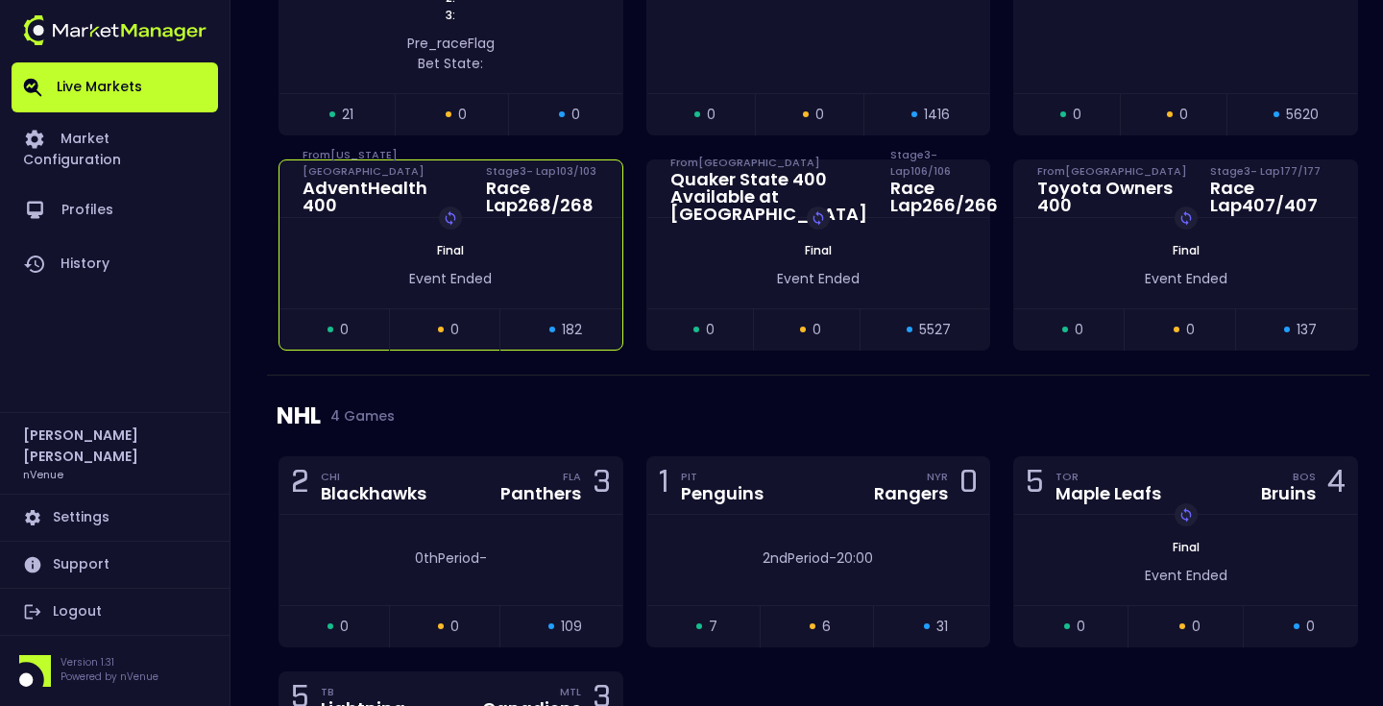
scroll to position [1737, 0]
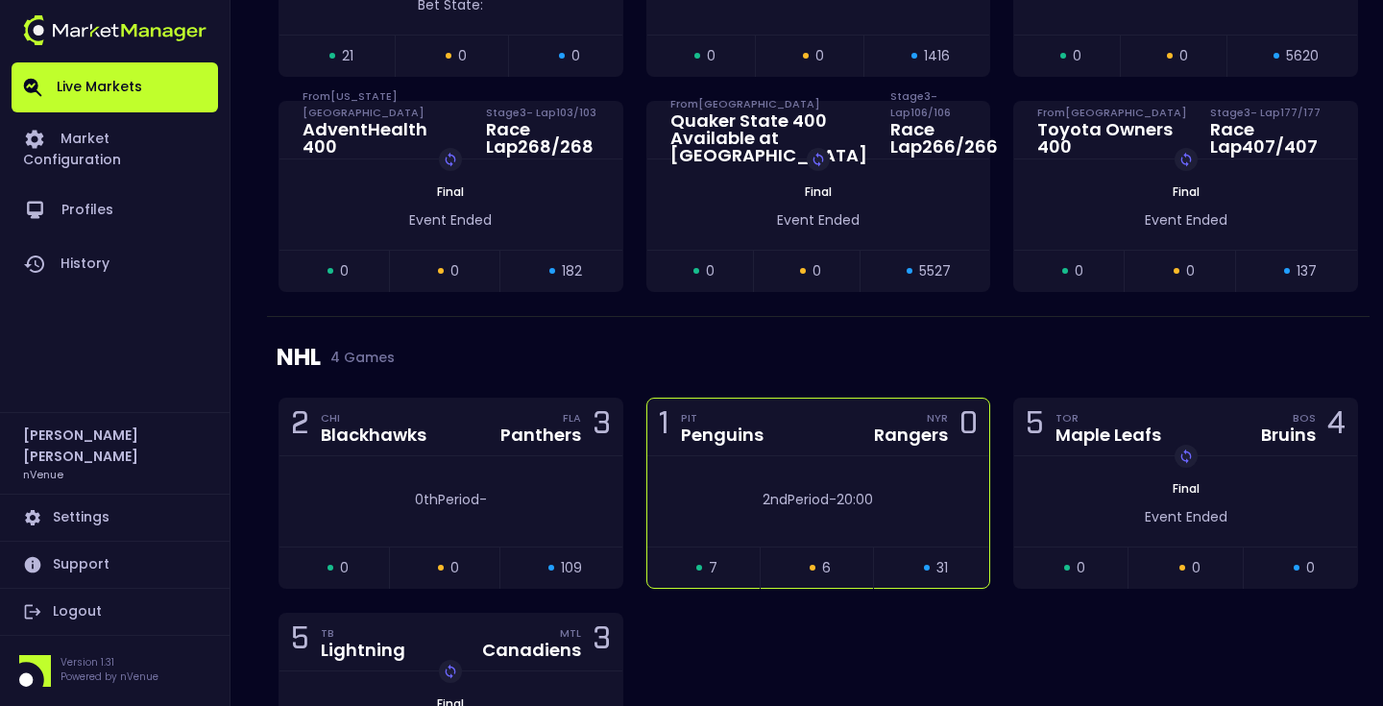
click at [778, 451] on div "1 PIT Penguins NYR Rangers 0" at bounding box center [818, 428] width 343 height 58
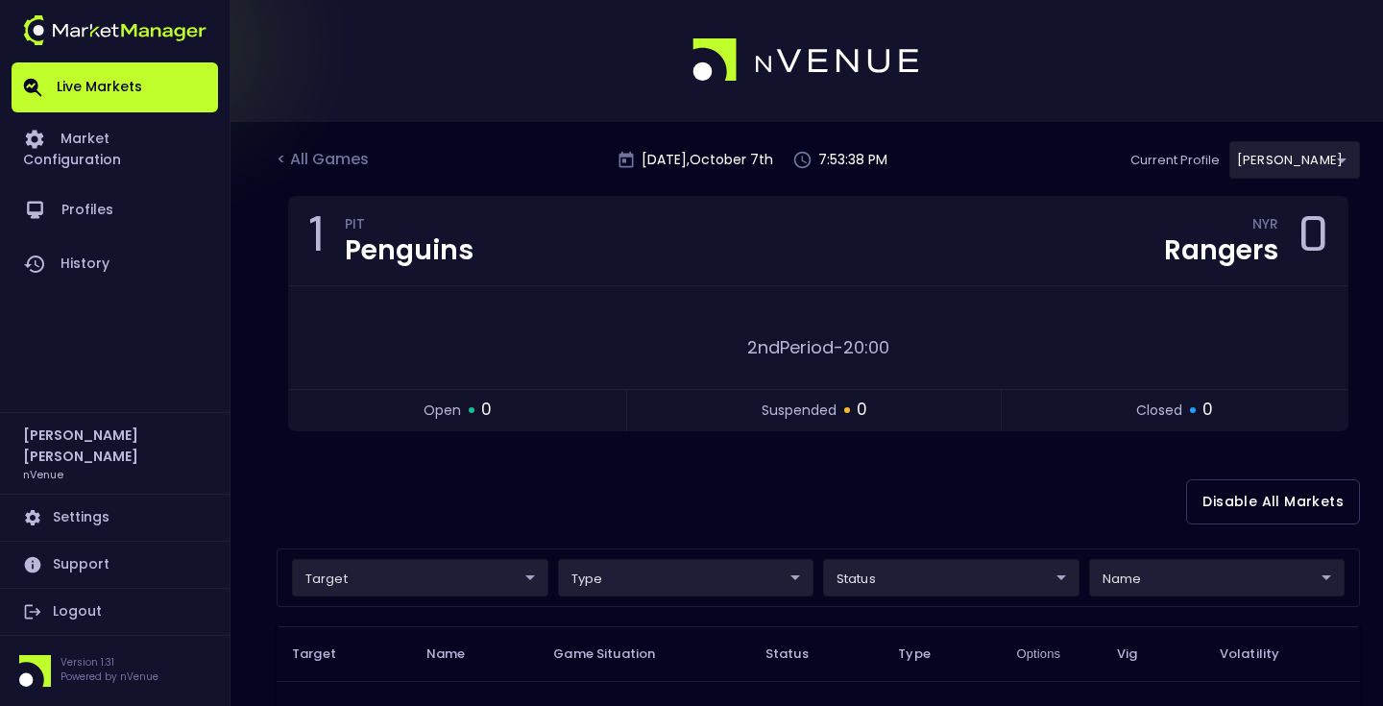
scroll to position [0, 0]
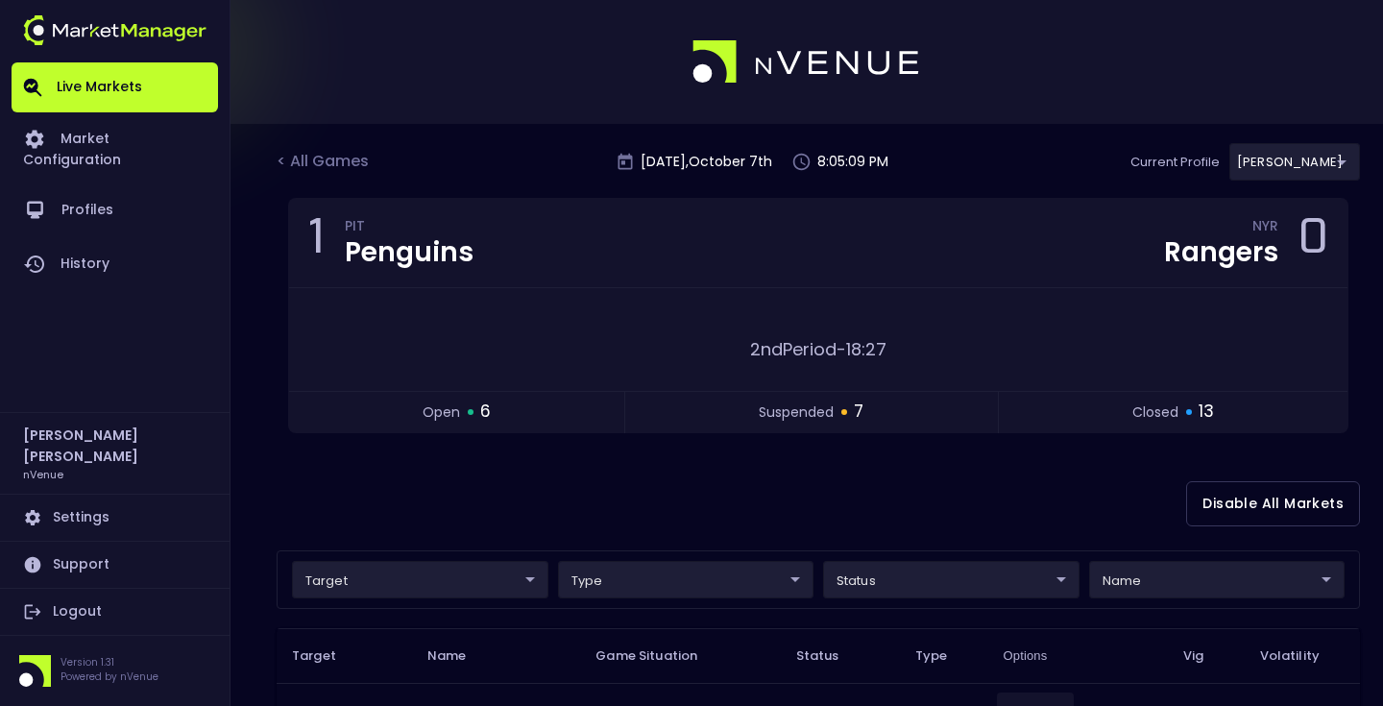
click at [778, 451] on div "1 PIT Penguins NYR Rangers 0 2nd Period - 18:27 open 6 suspended 7 closed 13" at bounding box center [818, 327] width 1083 height 259
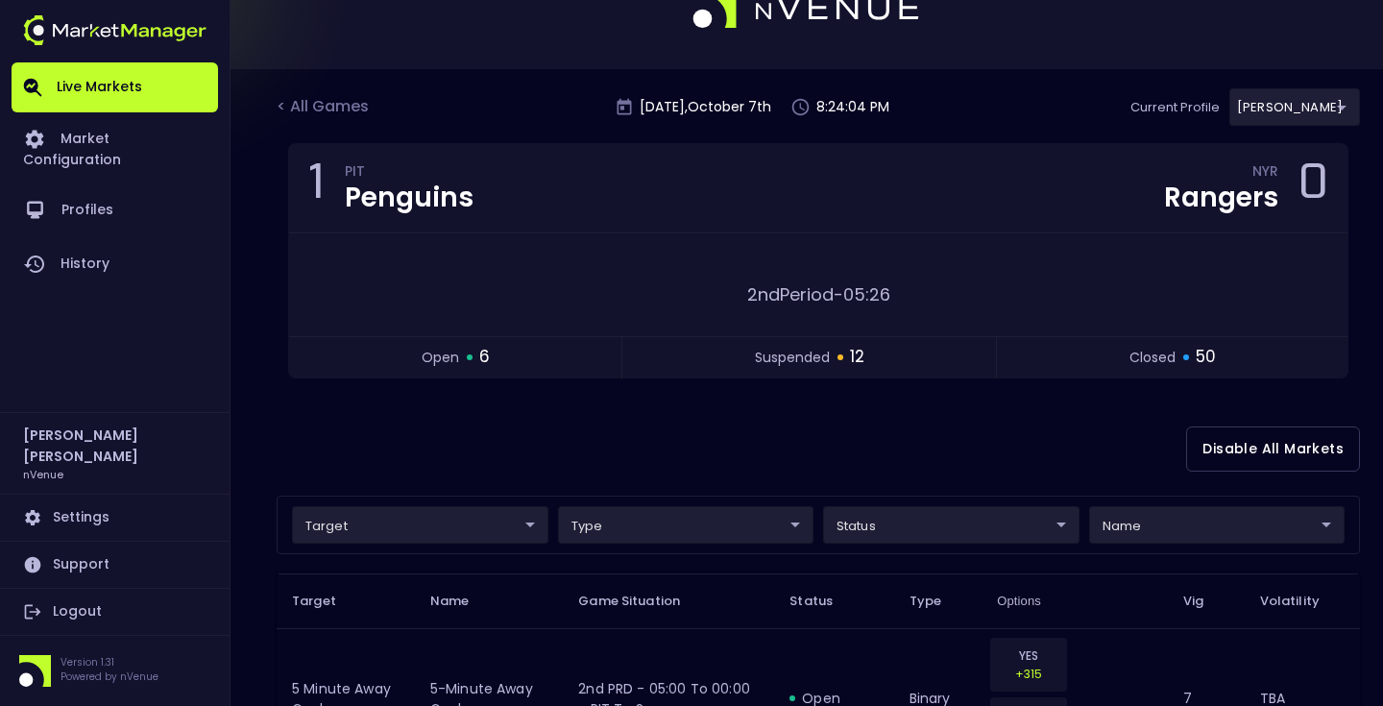
click at [605, 409] on div "Disable All Markets" at bounding box center [818, 448] width 1083 height 93
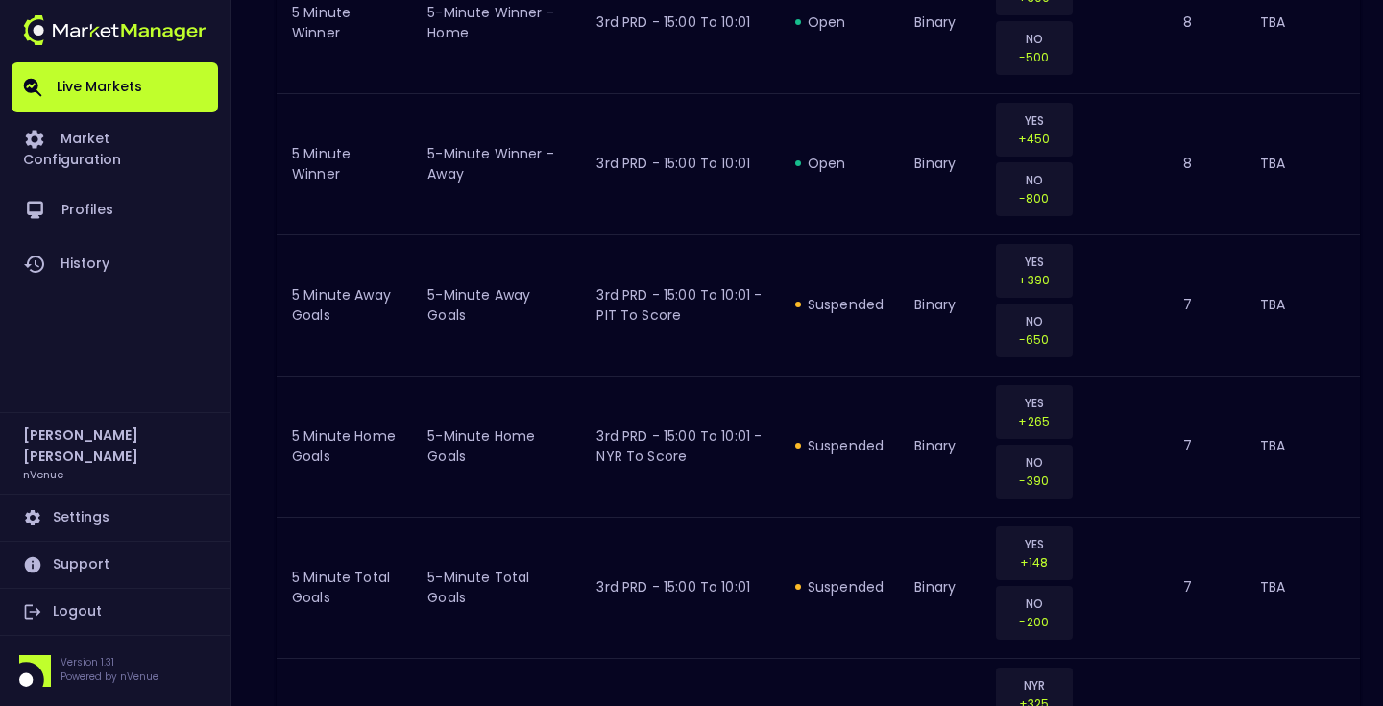
scroll to position [1415, 0]
